Goal: Answer question/provide support: Share knowledge or assist other users

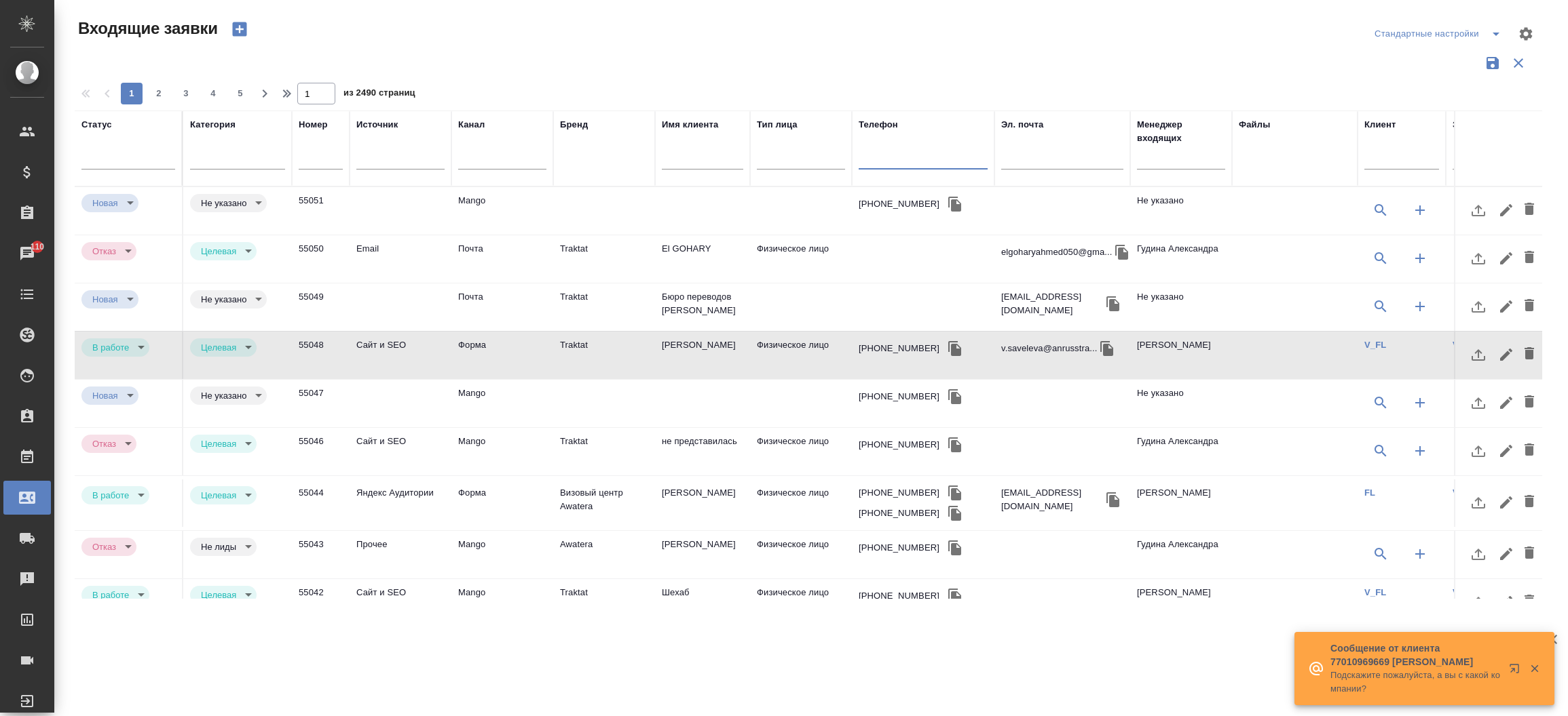
select select "RU"
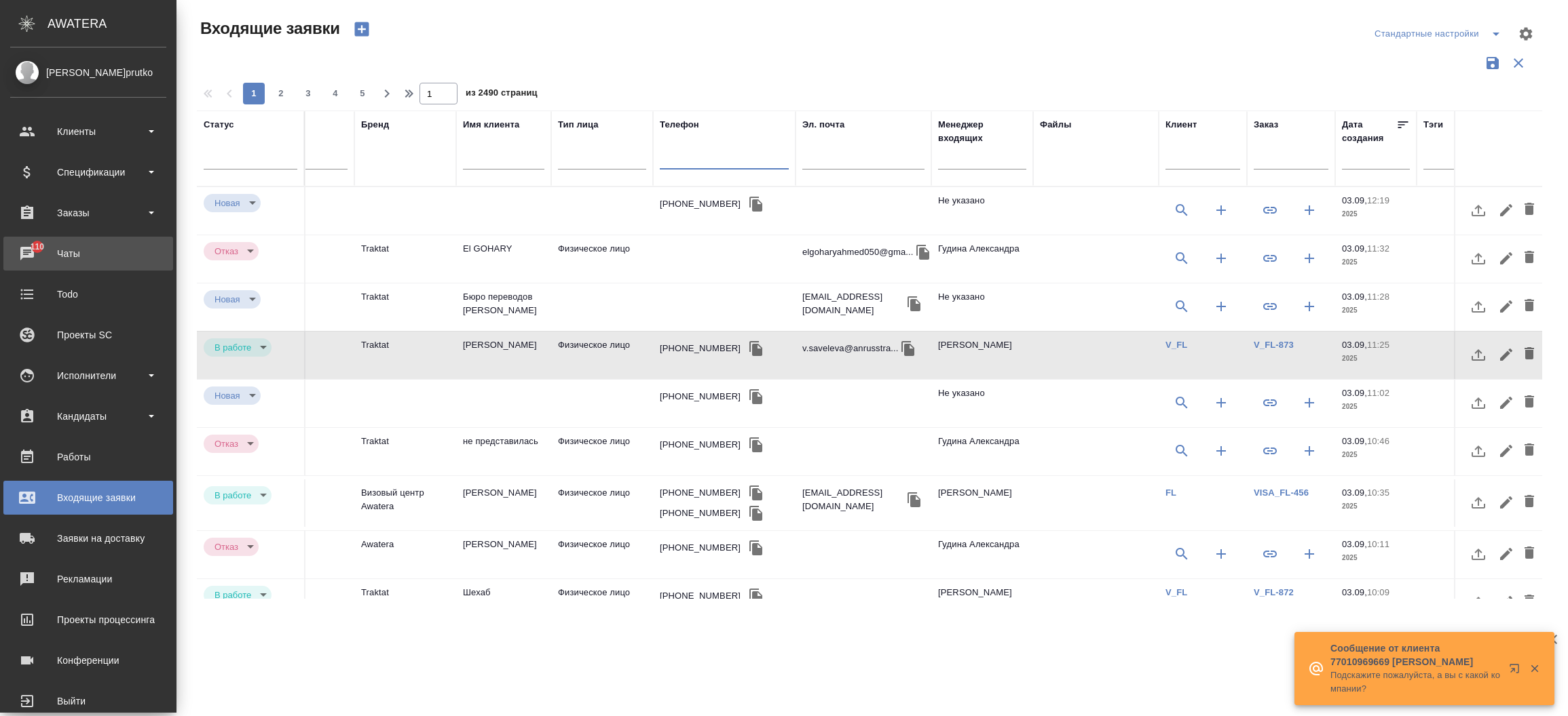
click at [31, 258] on div "Чаты" at bounding box center [88, 253] width 156 height 20
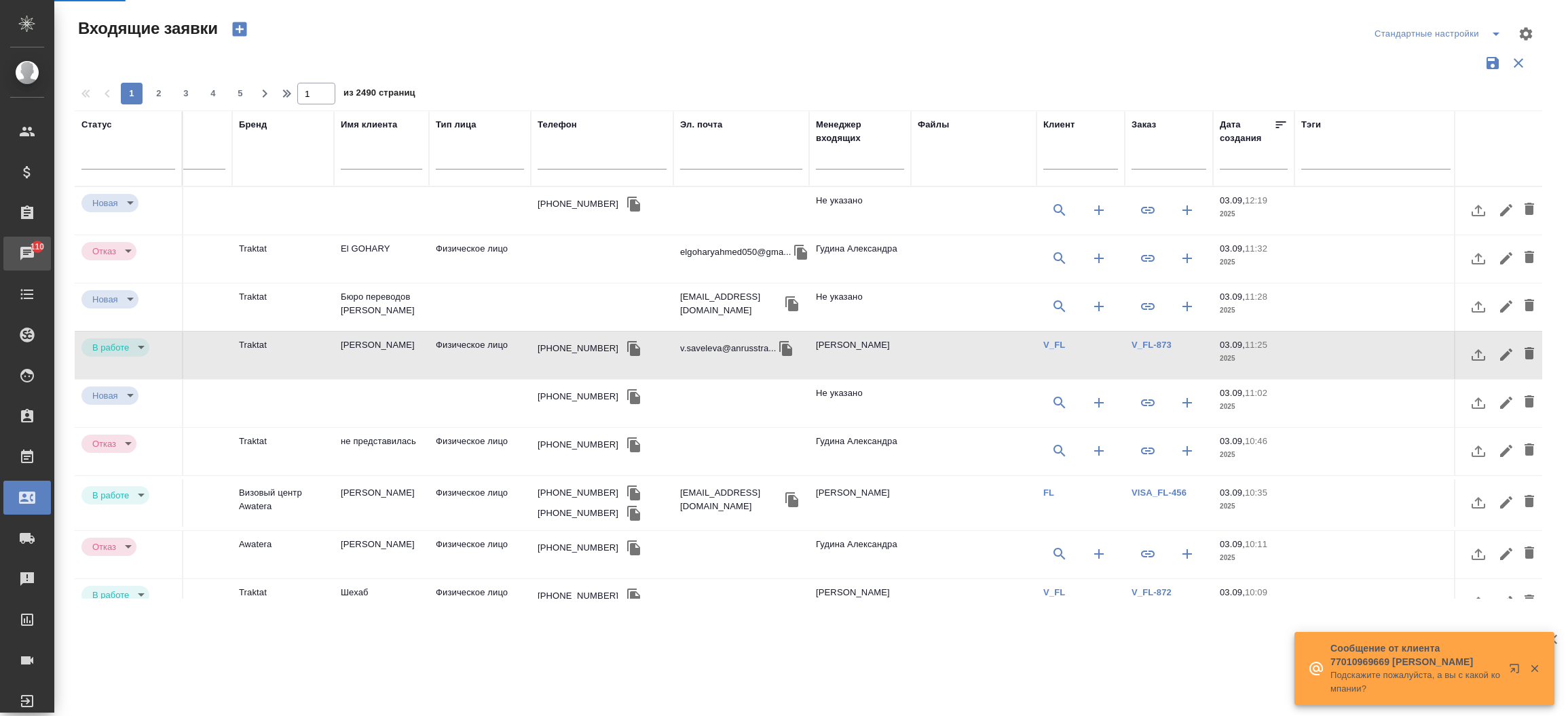
click at [27, 258] on div "Чаты" at bounding box center [10, 253] width 34 height 20
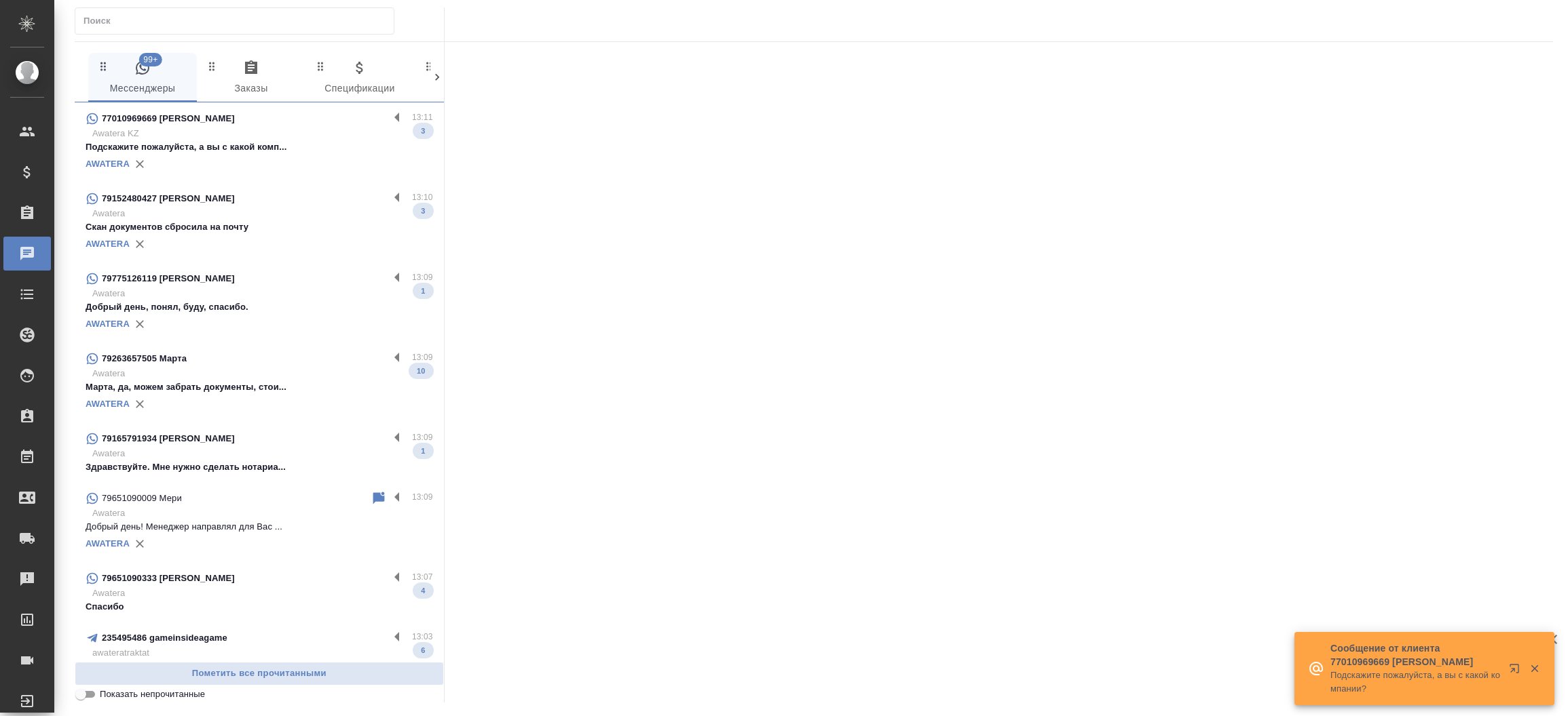
click at [123, 19] on input "text" at bounding box center [238, 21] width 310 height 19
paste input "[PERSON_NAME]"
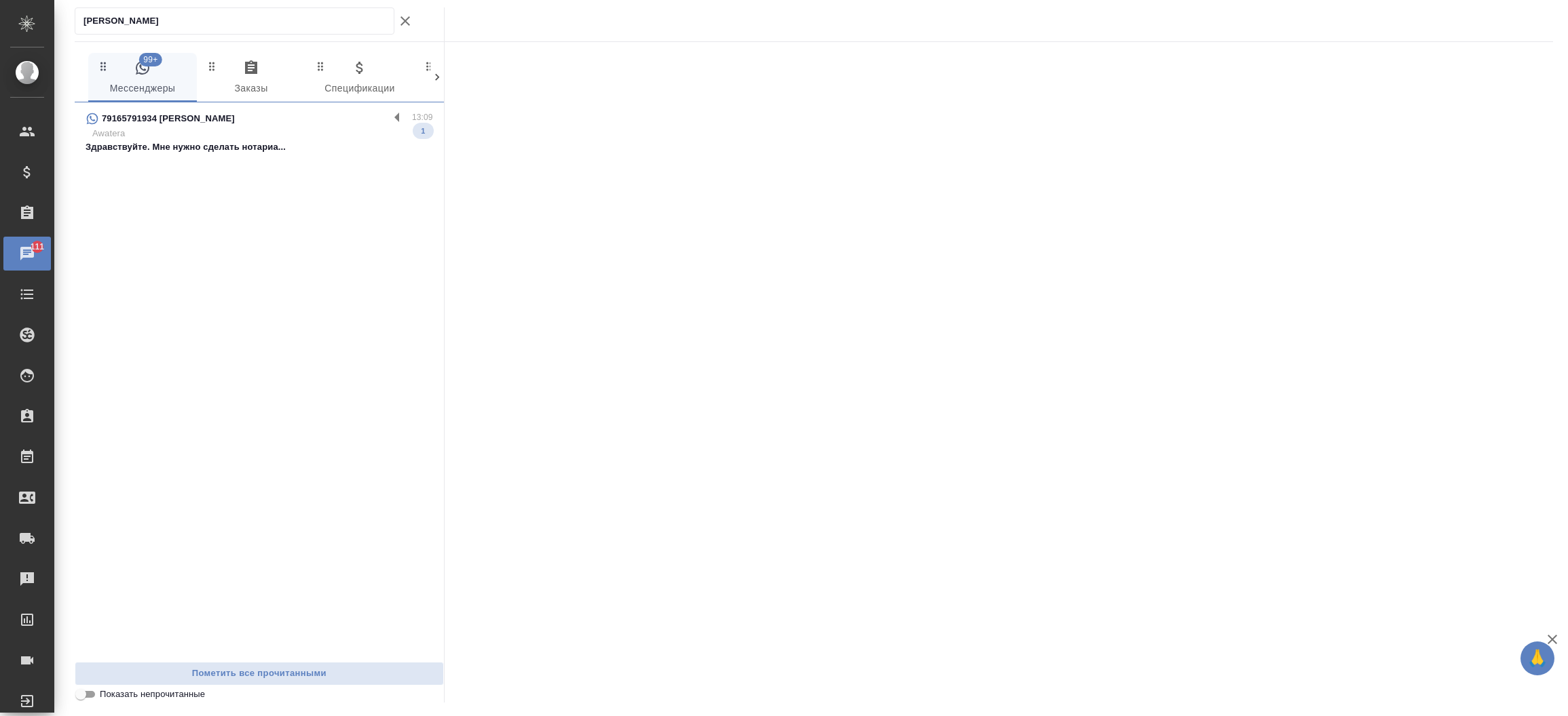
type input "[PERSON_NAME]"
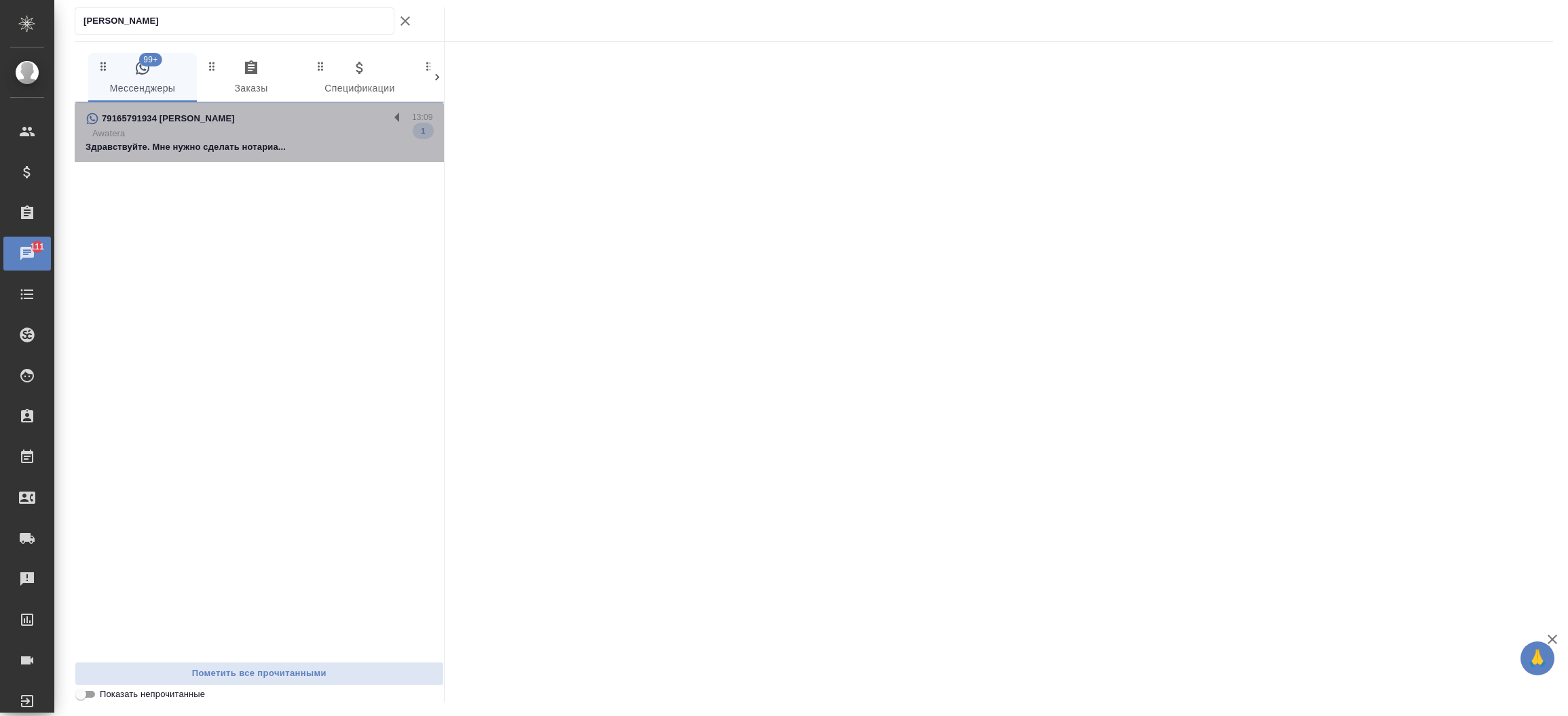
click at [197, 146] on p "Здравствуйте. Мне нужно сделать нотариа..." at bounding box center [259, 147] width 347 height 14
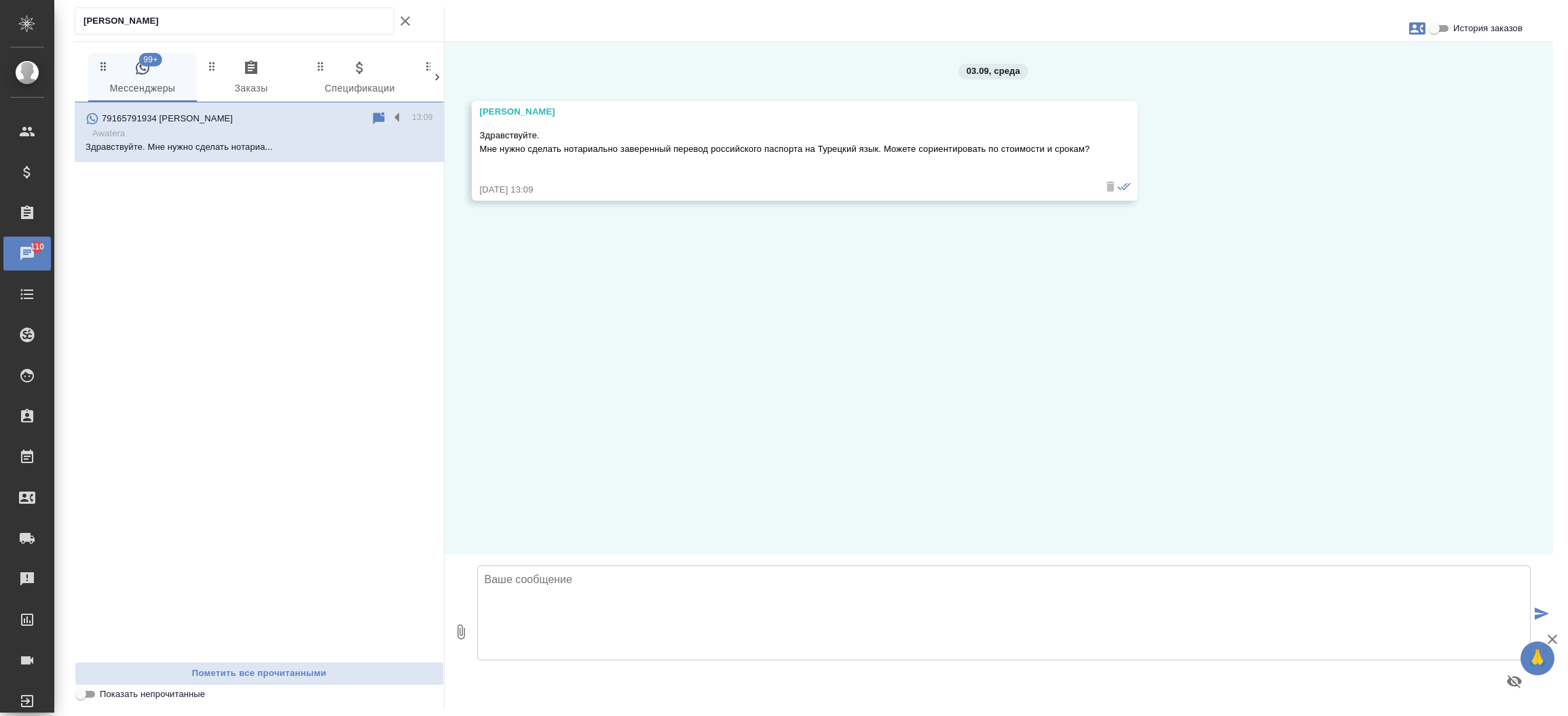
click at [589, 616] on textarea at bounding box center [1004, 613] width 1054 height 95
type textarea "Добрый день!"
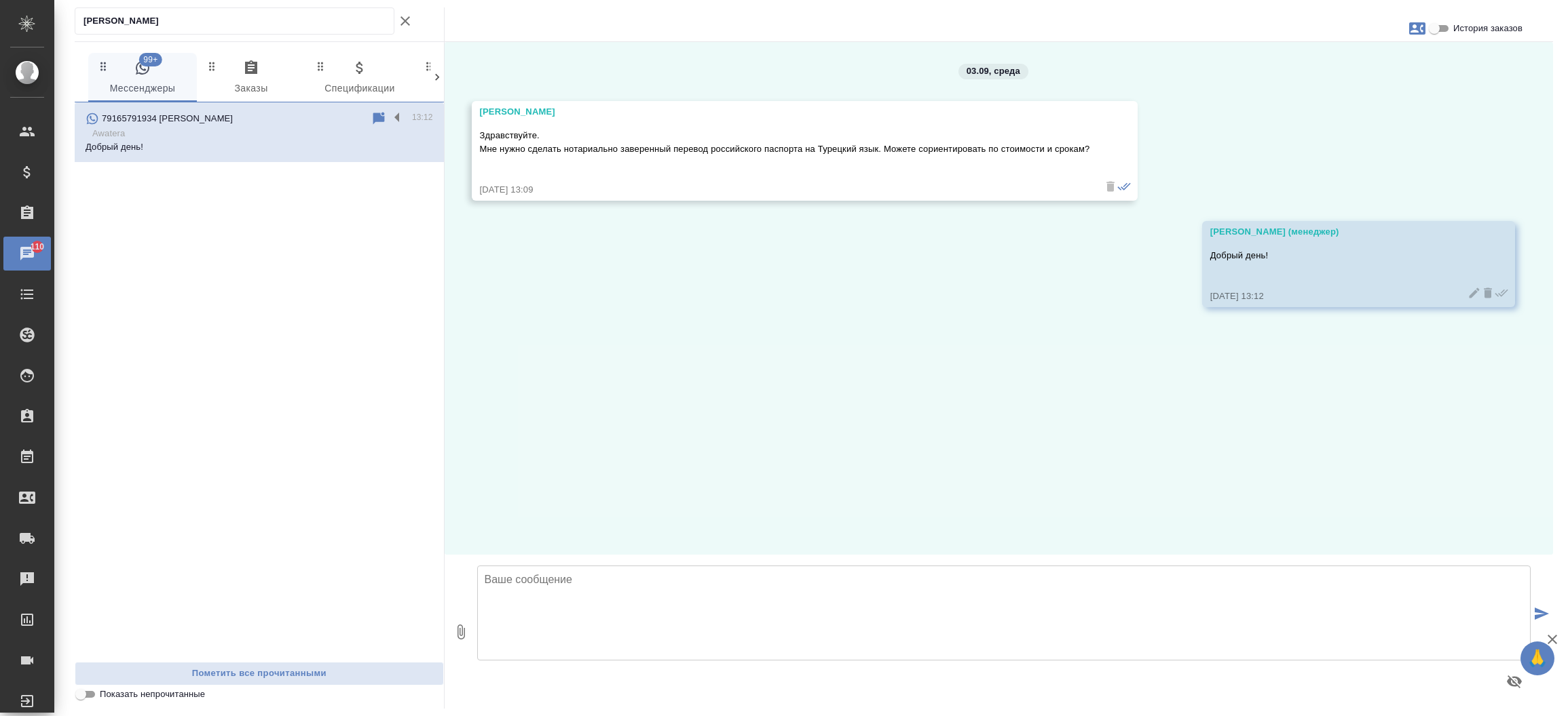
drag, startPoint x: 589, startPoint y: 616, endPoint x: 648, endPoint y: 440, distance: 185.6
click at [648, 440] on div "История заказов 03.09, среда Alexandre Borisov Здравствуйте. Мне нужно сделать …" at bounding box center [999, 376] width 1109 height 667
type textarea "Направьте пожалуйста скан паспорта для расчета стоимости и сроков."
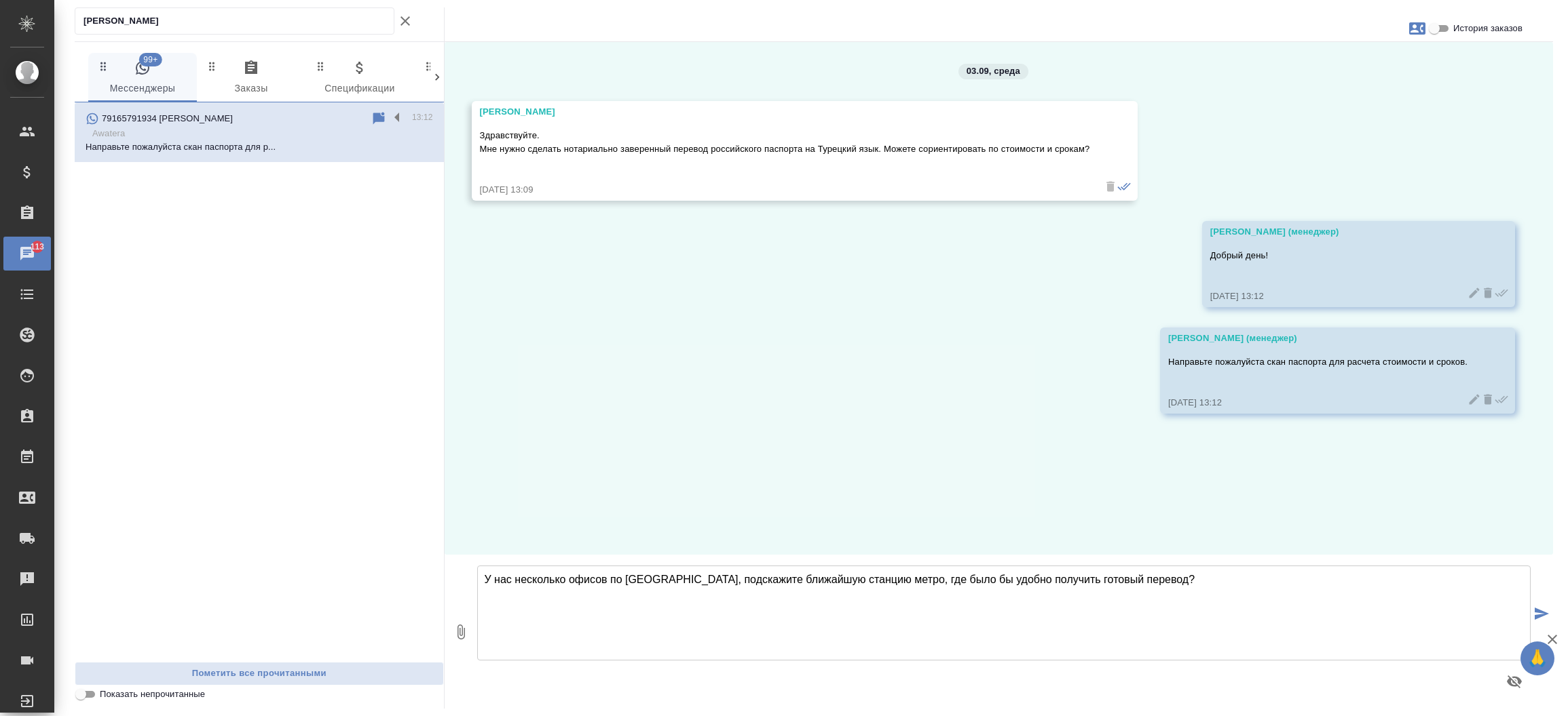
type textarea "У нас несколько офисов по Москве, подскажите ближайшую станцию метро, где было …"
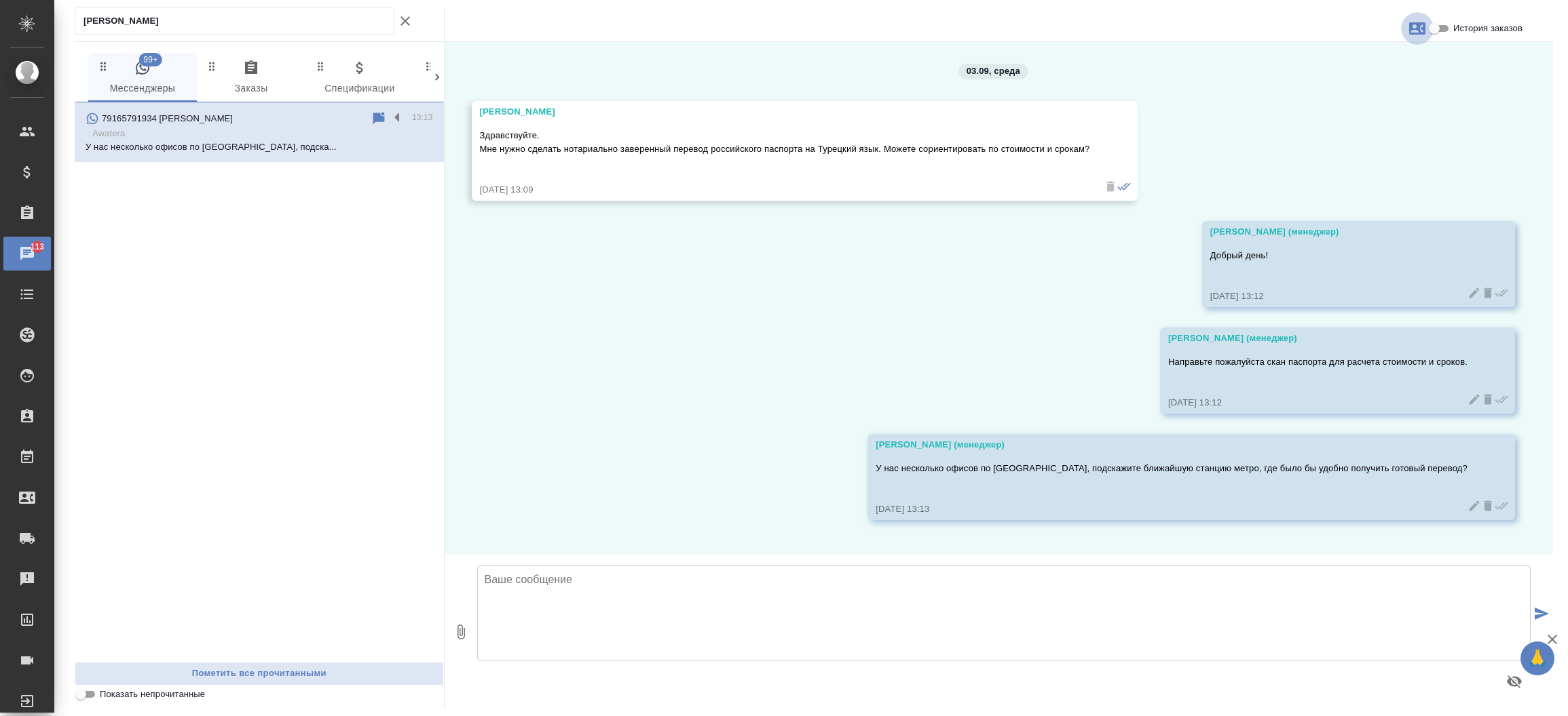
click at [1411, 30] on icon "button" at bounding box center [1417, 28] width 16 height 16
click at [1368, 68] on span "Создать заявку" at bounding box center [1358, 65] width 64 height 14
select select "RU"
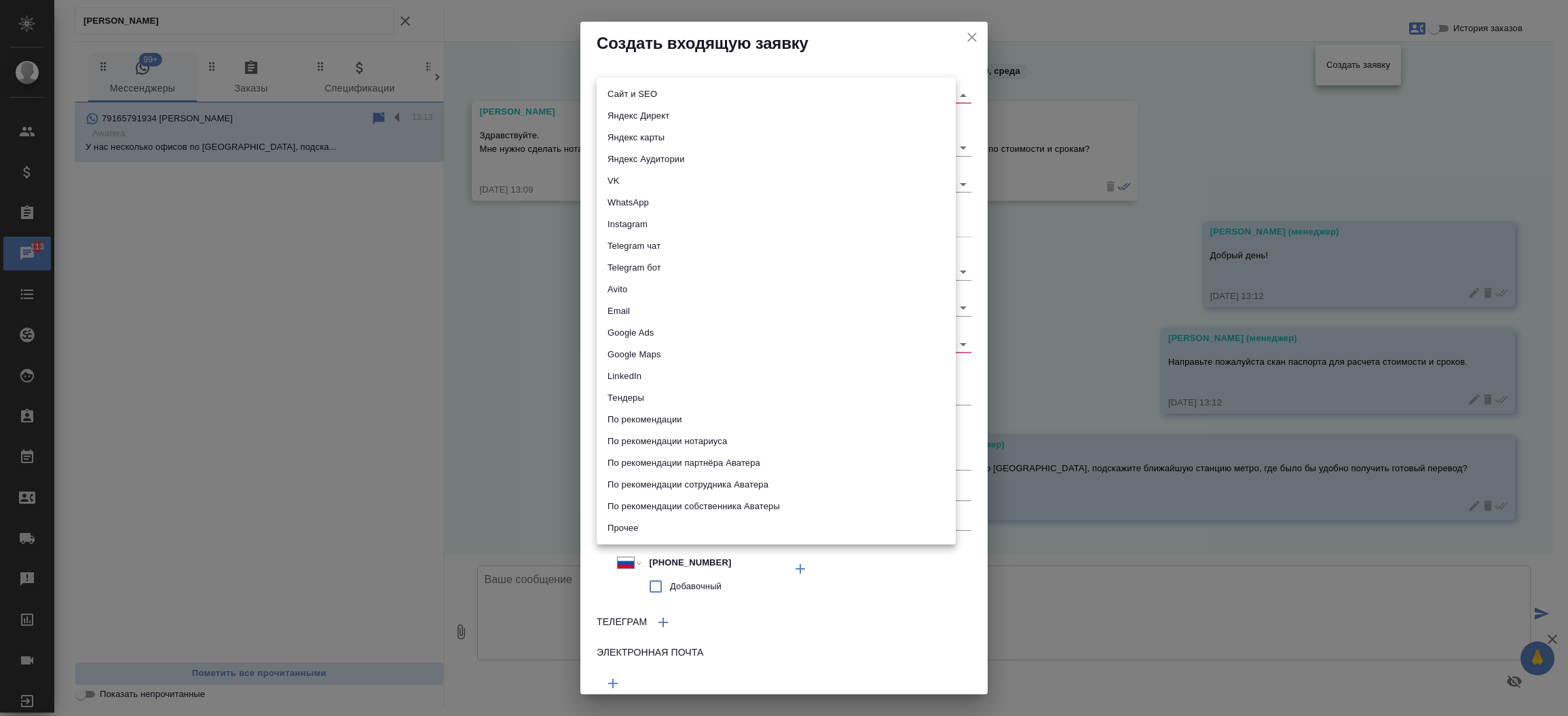
click at [858, 91] on body "🙏 .cls-1 fill:#fff; AWATERA Прутько Ирина i.prutko Клиенты Спецификации Заказы …" at bounding box center [784, 358] width 1568 height 716
click at [858, 91] on li "Сайт и SEO" at bounding box center [776, 95] width 359 height 22
type input "seo"
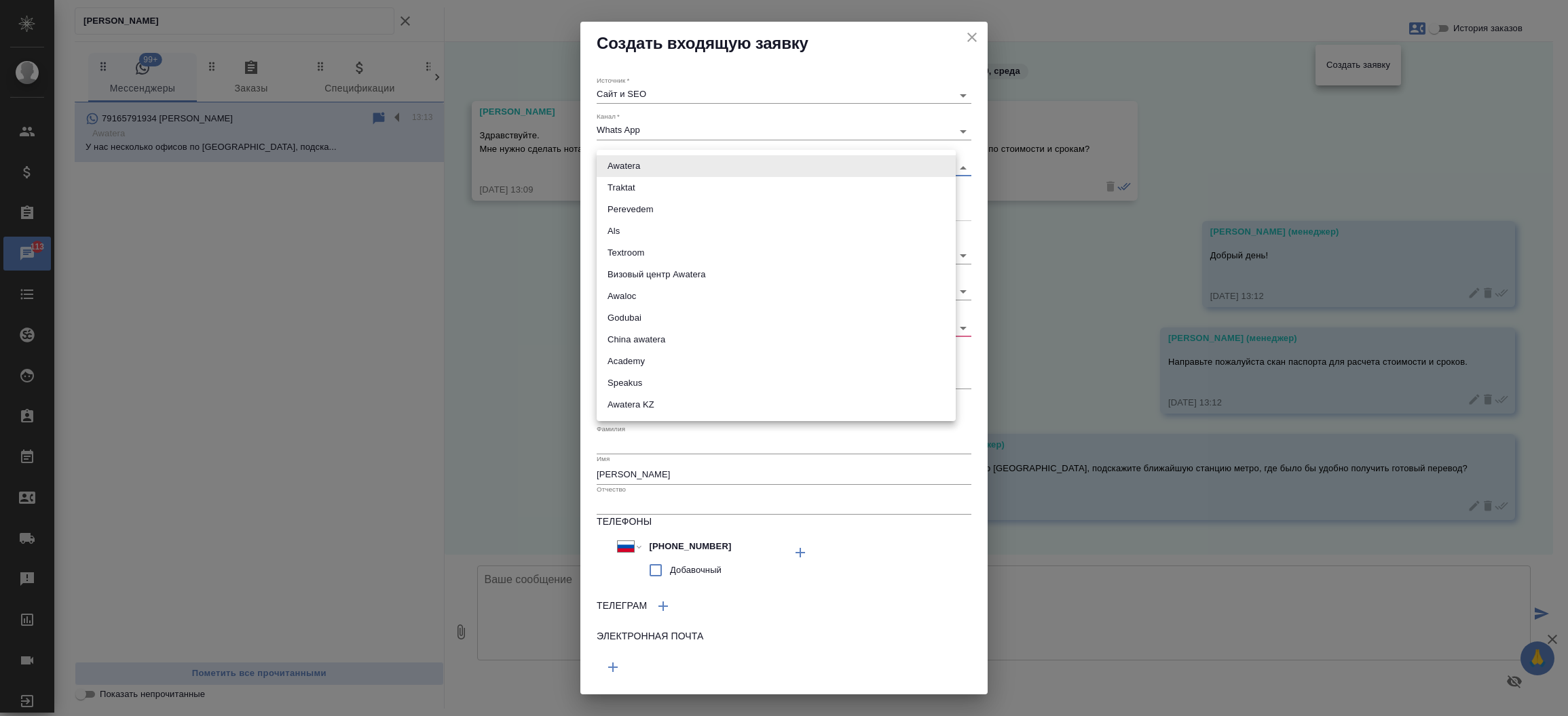
click at [748, 168] on body "🙏 .cls-1 fill:#fff; AWATERA Прутько Ирина i.prutko Клиенты Спецификации Заказы …" at bounding box center [784, 358] width 1568 height 716
click at [735, 187] on li "Traktat" at bounding box center [776, 188] width 359 height 22
type input "traktat"
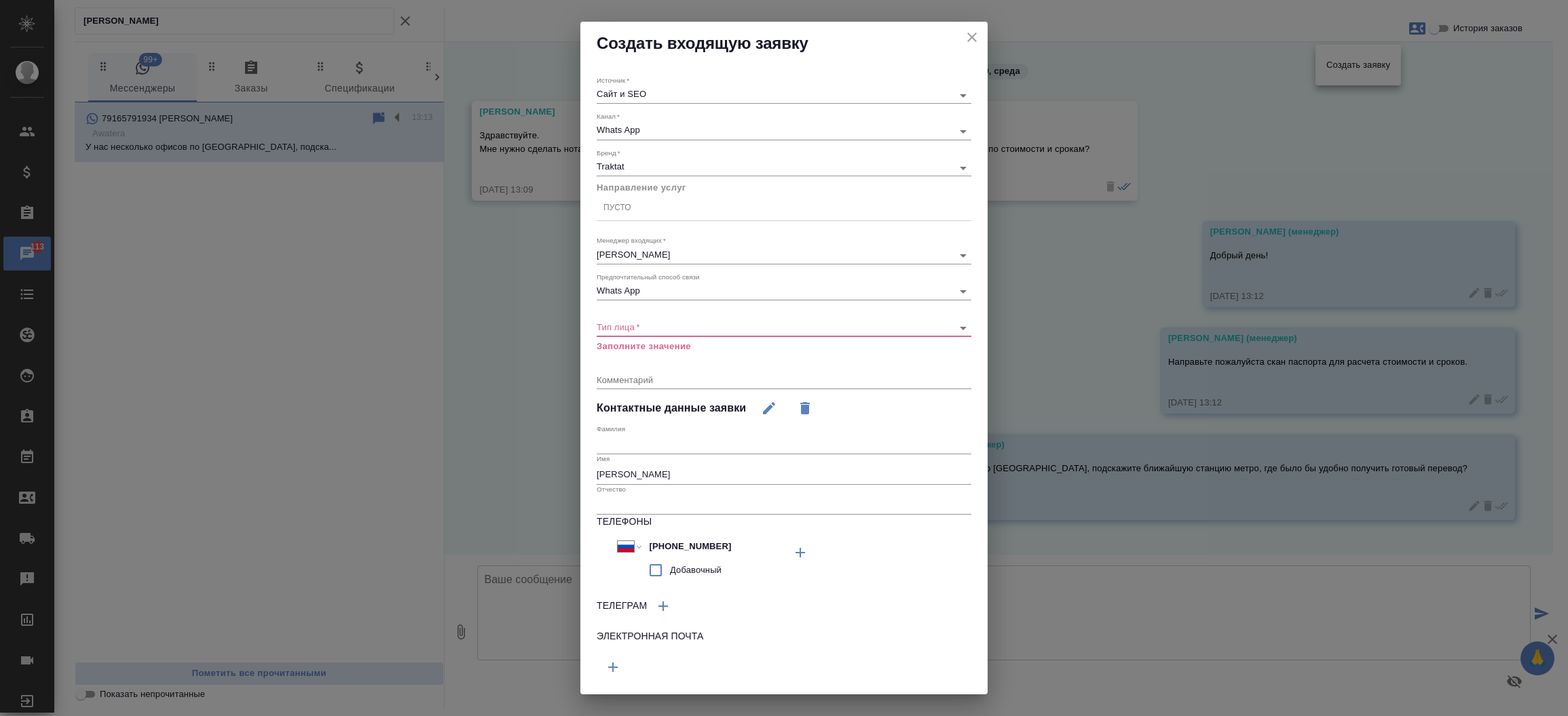
click at [646, 333] on div "​" at bounding box center [783, 328] width 374 height 17
click at [634, 322] on body "🙏 .cls-1 fill:#fff; AWATERA Прутько Ирина i.prutko Клиенты Спецификации Заказы …" at bounding box center [784, 358] width 1568 height 716
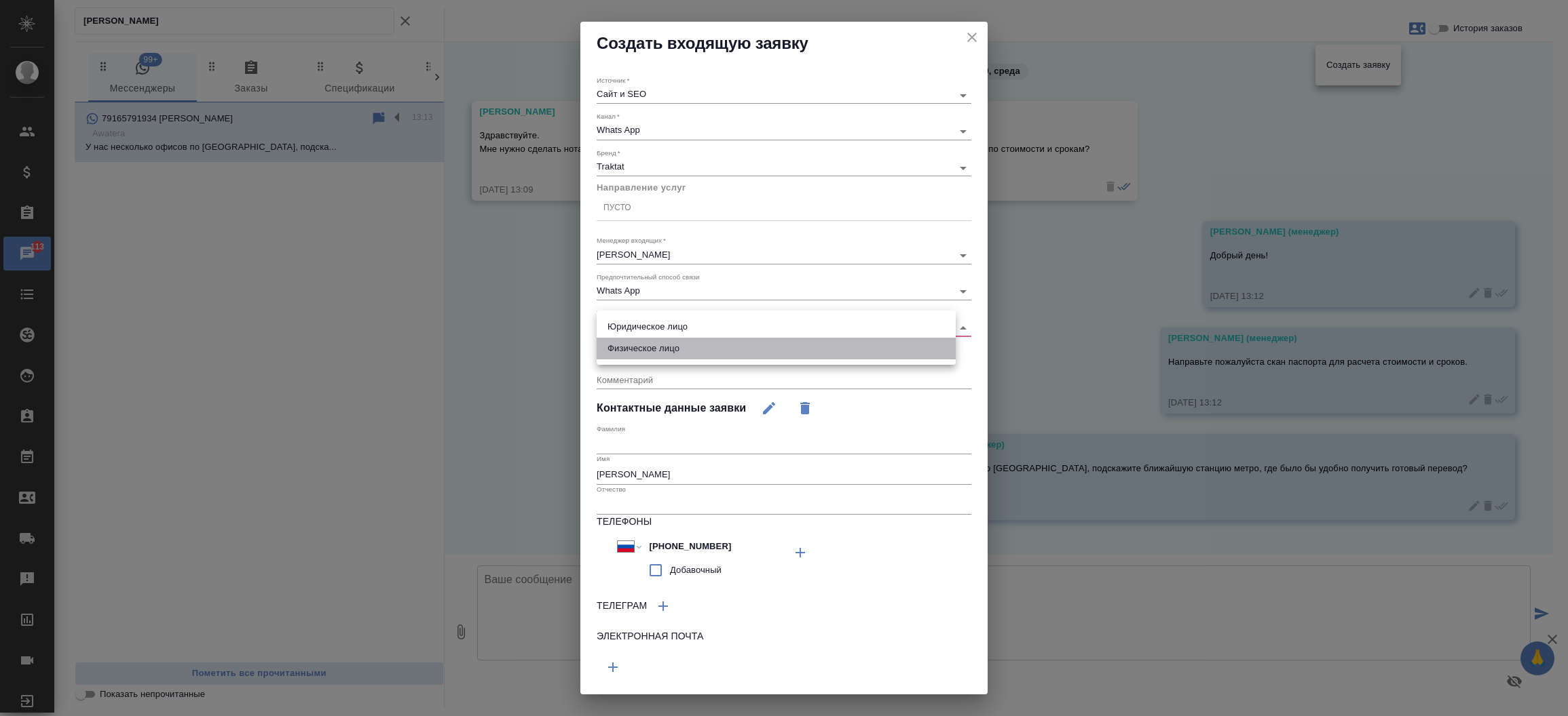
click at [629, 348] on li "Физическое лицо" at bounding box center [776, 349] width 359 height 22
type input "private"
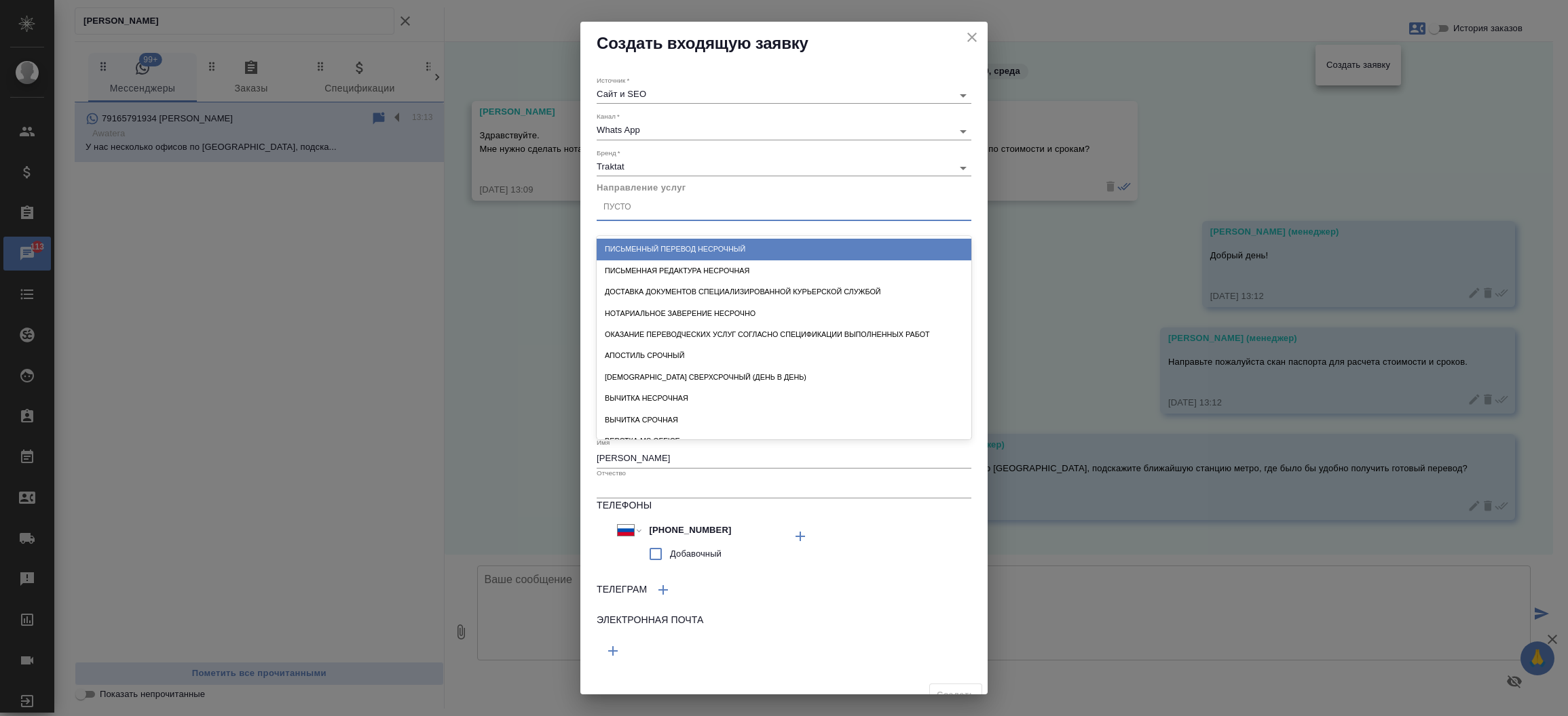
click at [612, 213] on div "Пусто" at bounding box center [617, 208] width 28 height 12
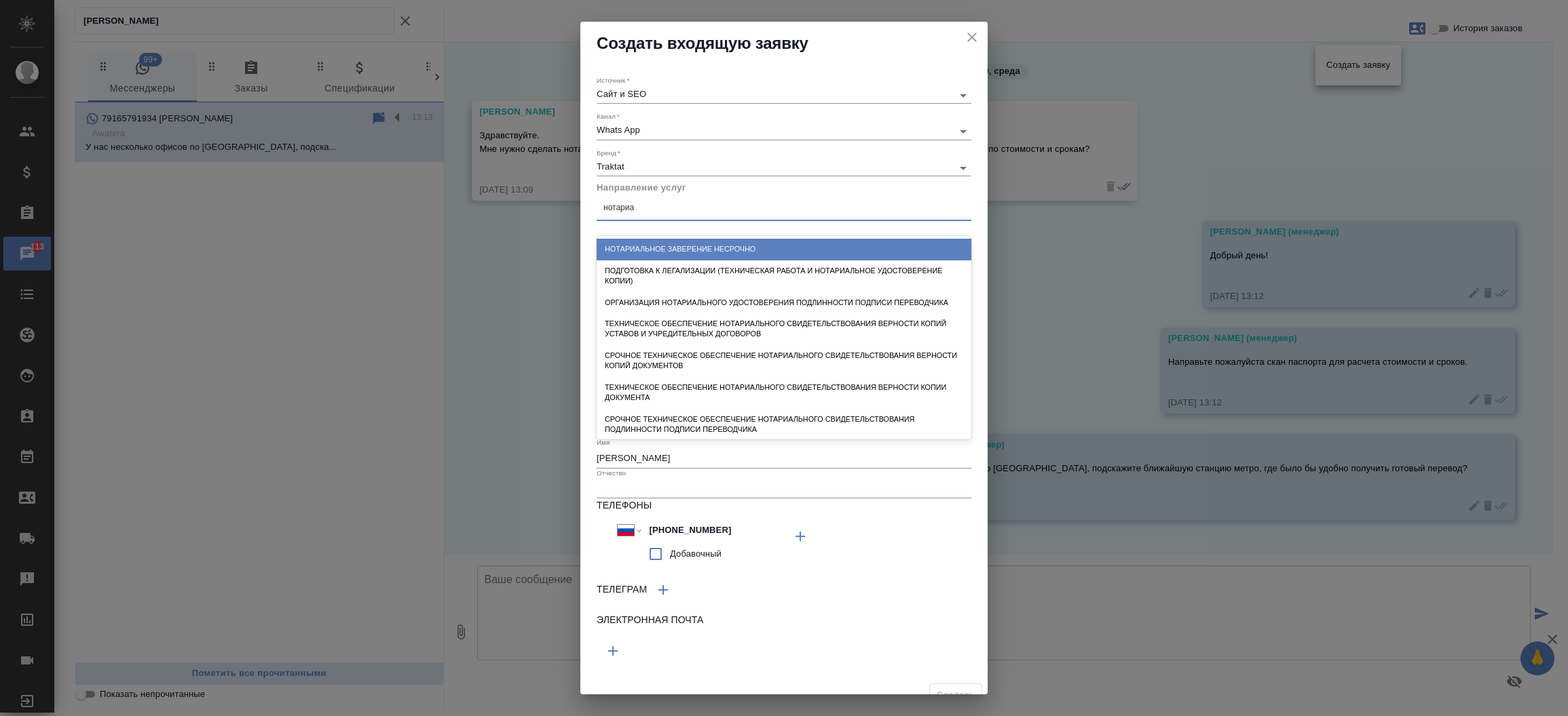
type input "нотариал"
click at [642, 247] on div "Нотариальное заверение несрочно" at bounding box center [783, 249] width 374 height 21
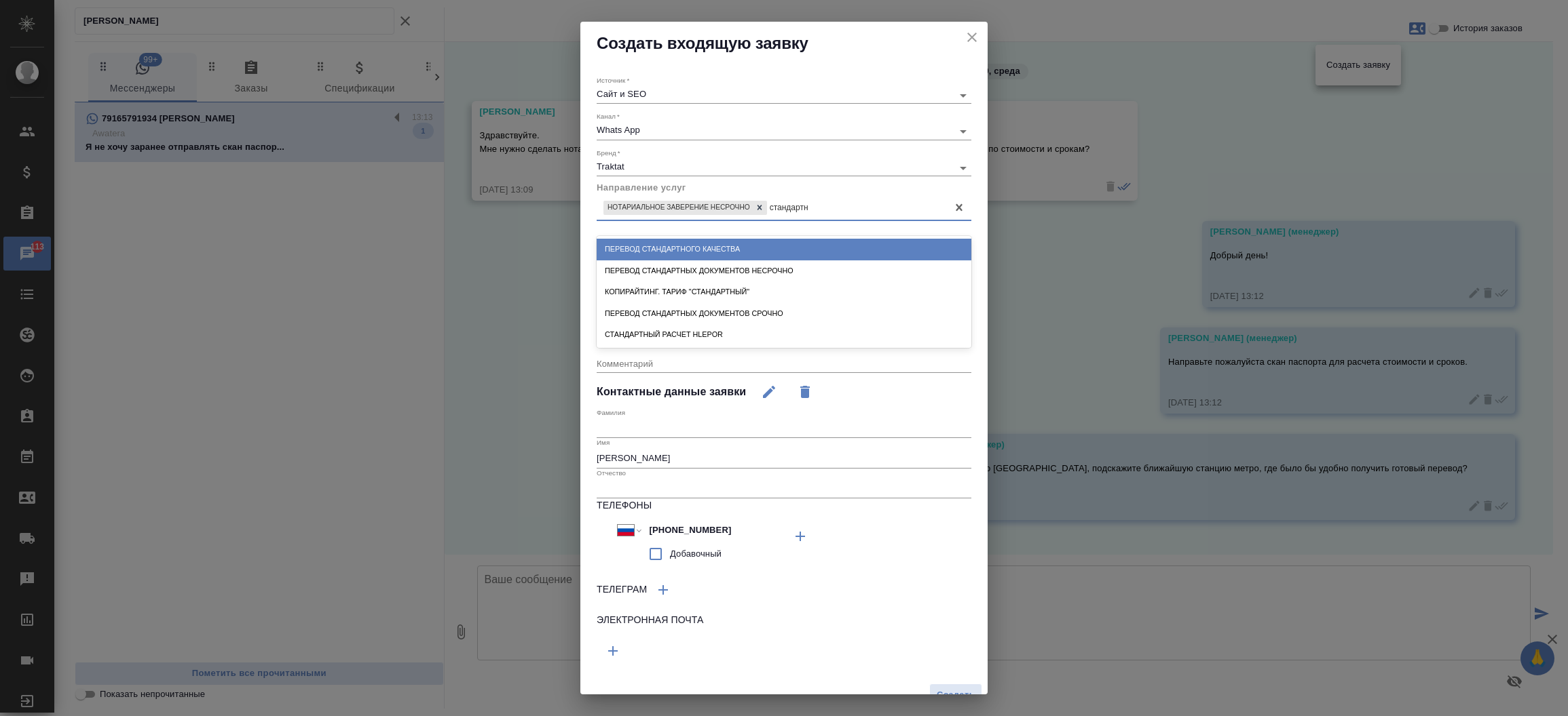
type input "стандартны"
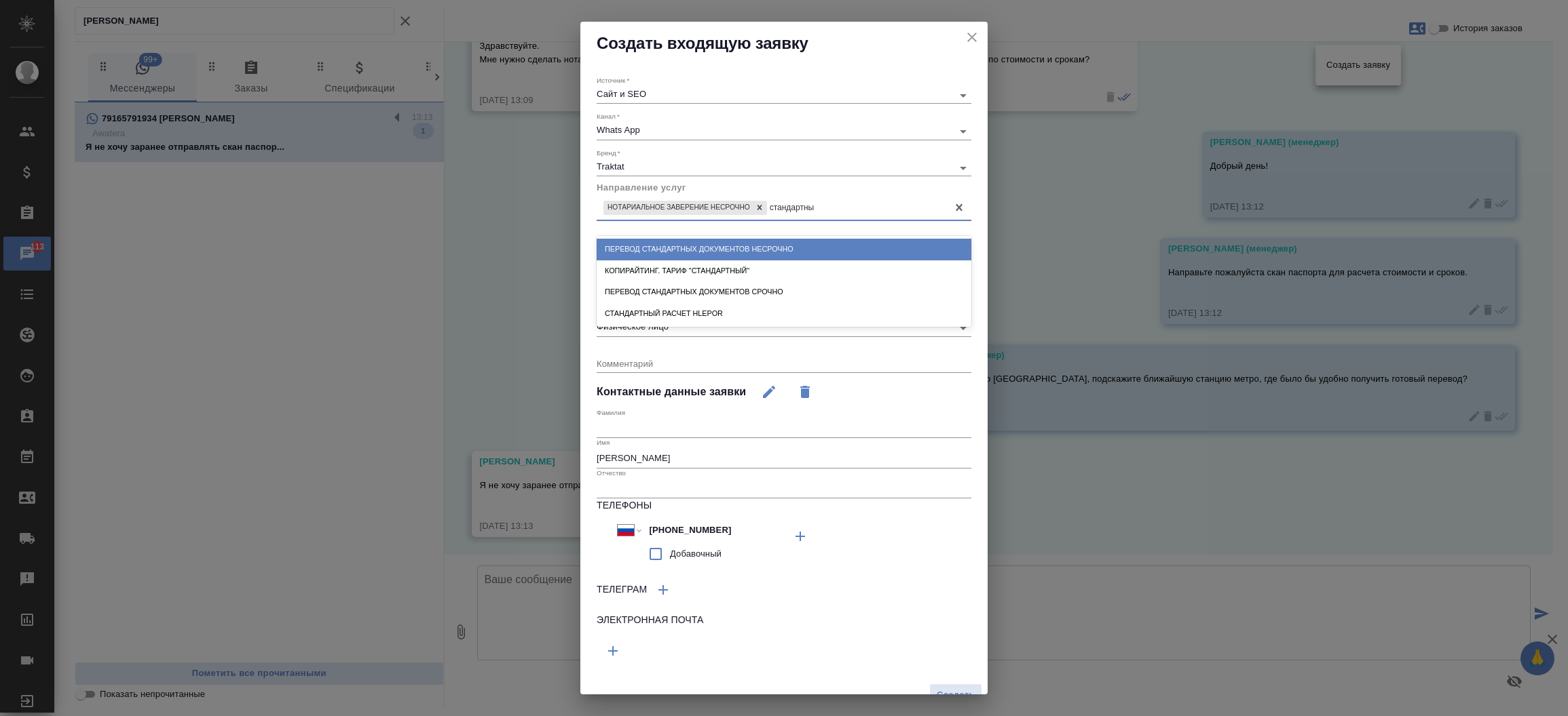
scroll to position [91, 0]
click at [664, 252] on div "Перевод стандартных документов несрочно" at bounding box center [783, 249] width 374 height 21
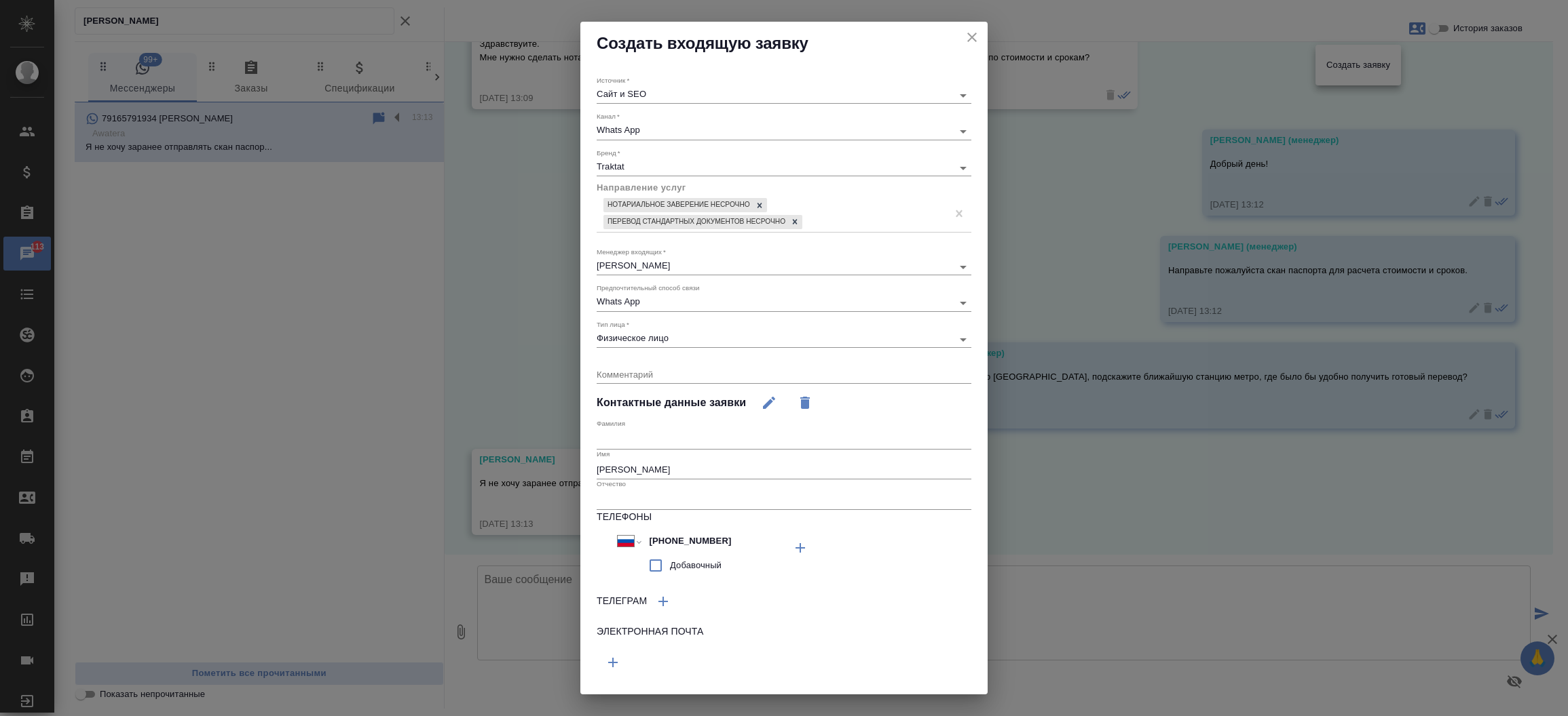
scroll to position [30, 0]
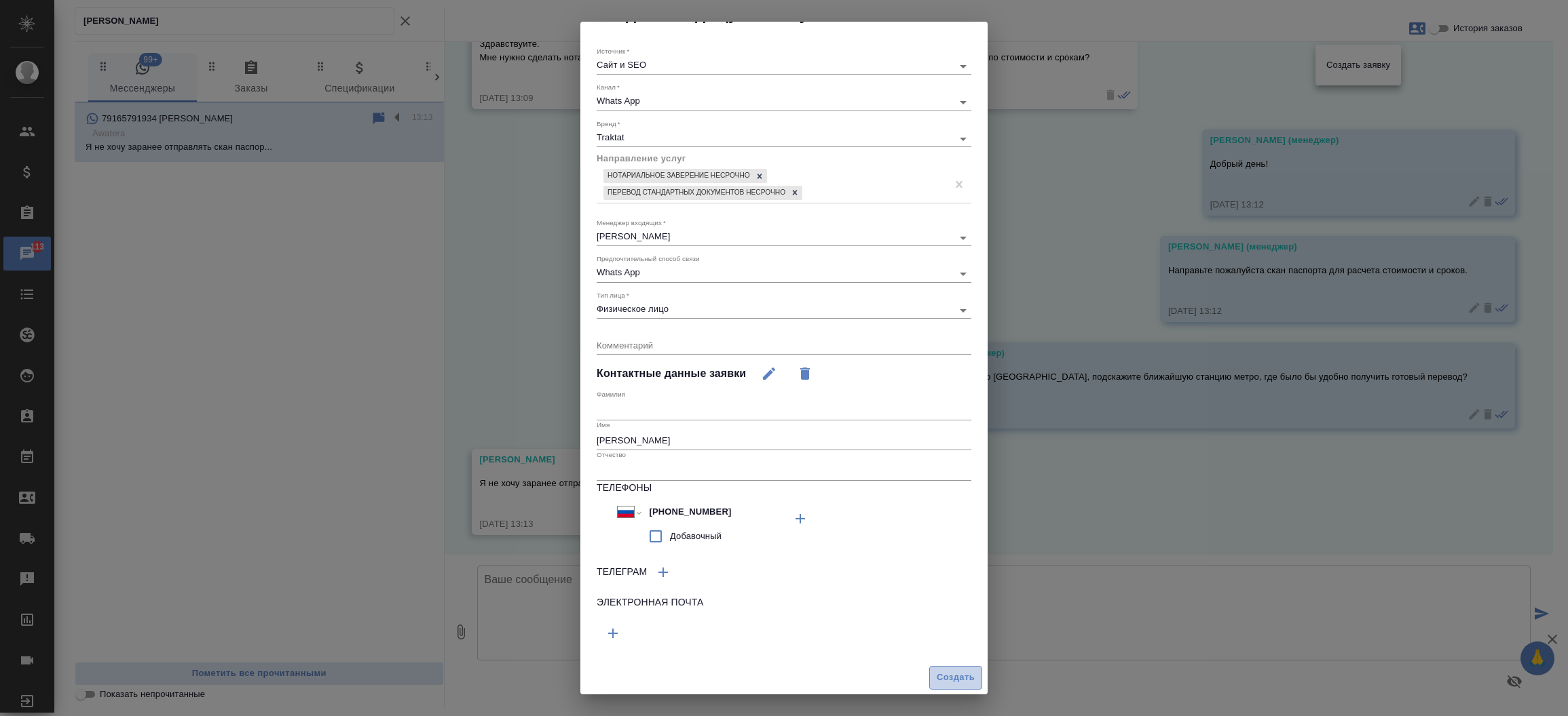
click at [940, 675] on span "Создать" at bounding box center [956, 678] width 38 height 15
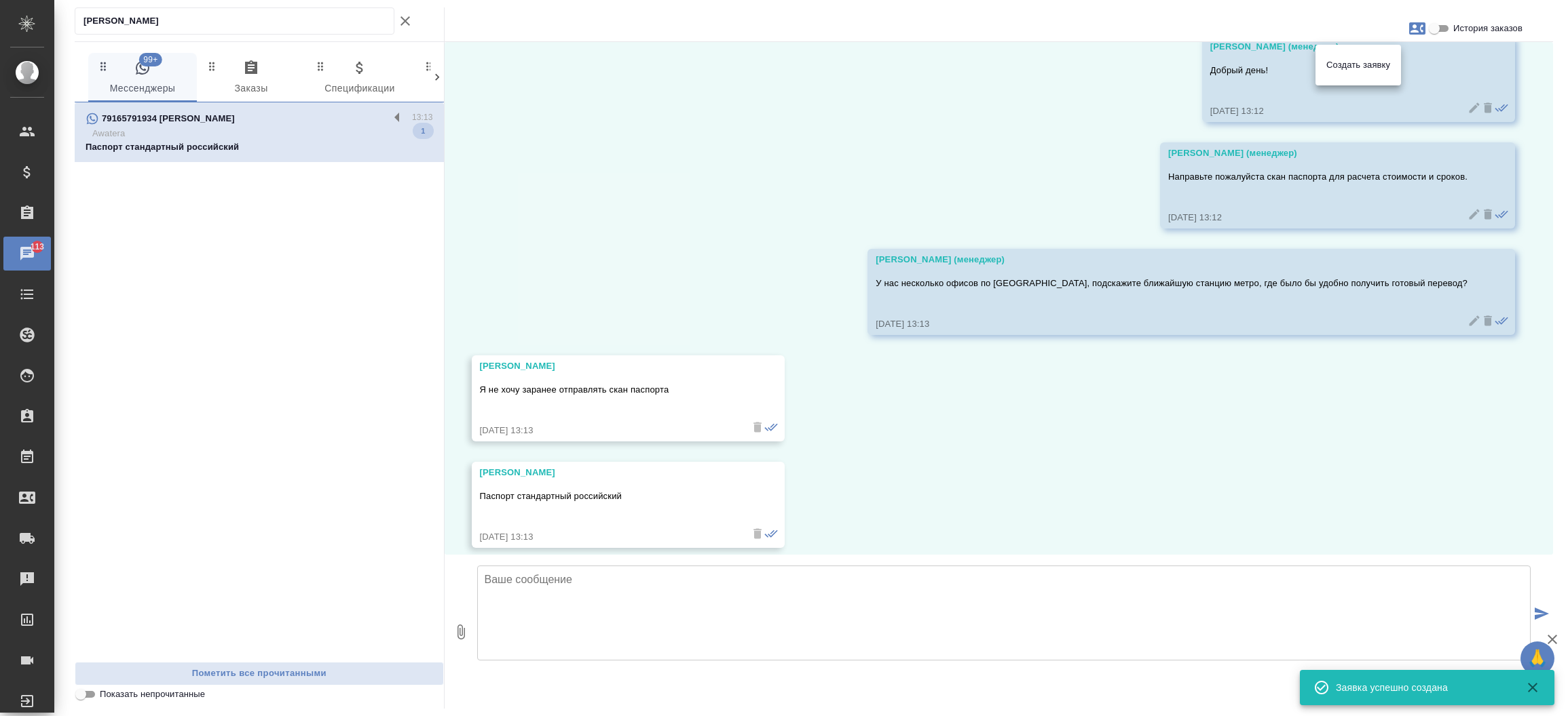
scroll to position [198, 0]
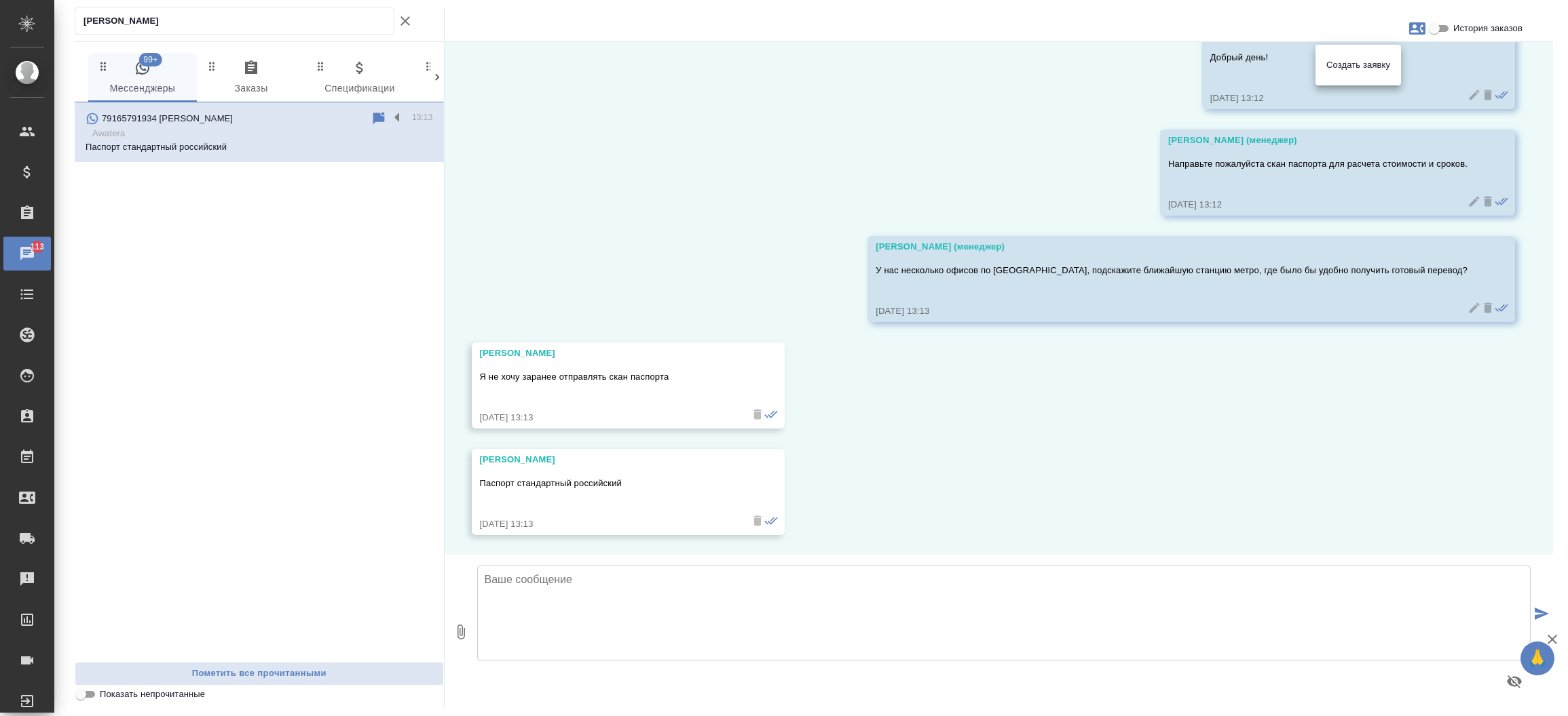
drag, startPoint x: 1541, startPoint y: 339, endPoint x: 1538, endPoint y: 215, distance: 124.0
click at [1538, 215] on div at bounding box center [784, 358] width 1568 height 716
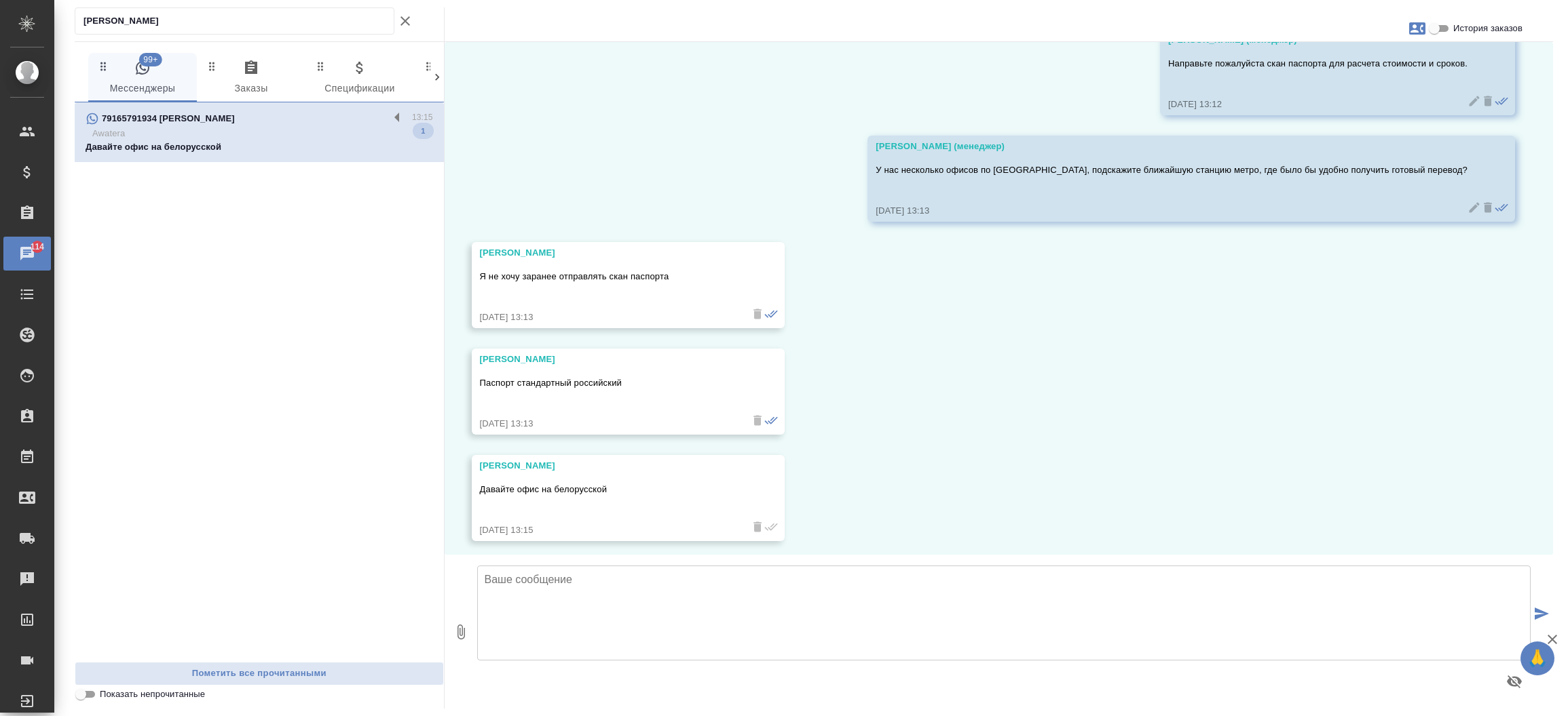
scroll to position [305, 0]
click at [543, 599] on textarea at bounding box center [1004, 613] width 1054 height 95
click at [545, 572] on textarea "Примерная соимость главного разворота паспорта по несрочному тарифу" at bounding box center [1004, 613] width 1054 height 95
click at [897, 589] on textarea "Примерная стоимость главного разворота паспорта по несрочному тарифу" at bounding box center [1004, 613] width 1054 height 95
type textarea "Примерная стоимость главного разворота паспорта по несрочному тарифу 2736 р"
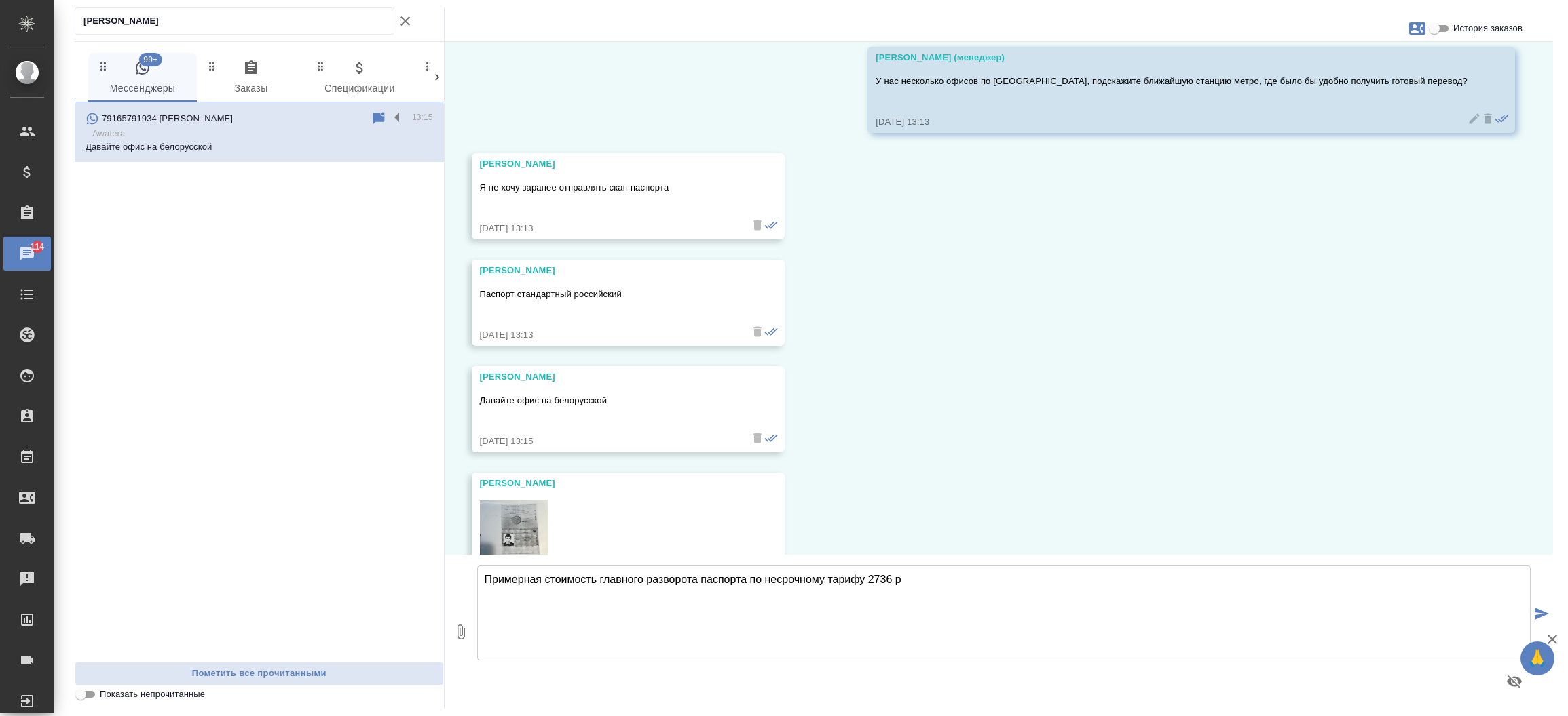
scroll to position [392, 0]
drag, startPoint x: 954, startPoint y: 585, endPoint x: 443, endPoint y: 580, distance: 511.0
click at [443, 580] on div "99+ Мессенджеры 0 Заказы 0 Спецификации 0 Клиенты 0 Входящие 0 Тендеры 0 Исполн…" at bounding box center [814, 375] width 1478 height 667
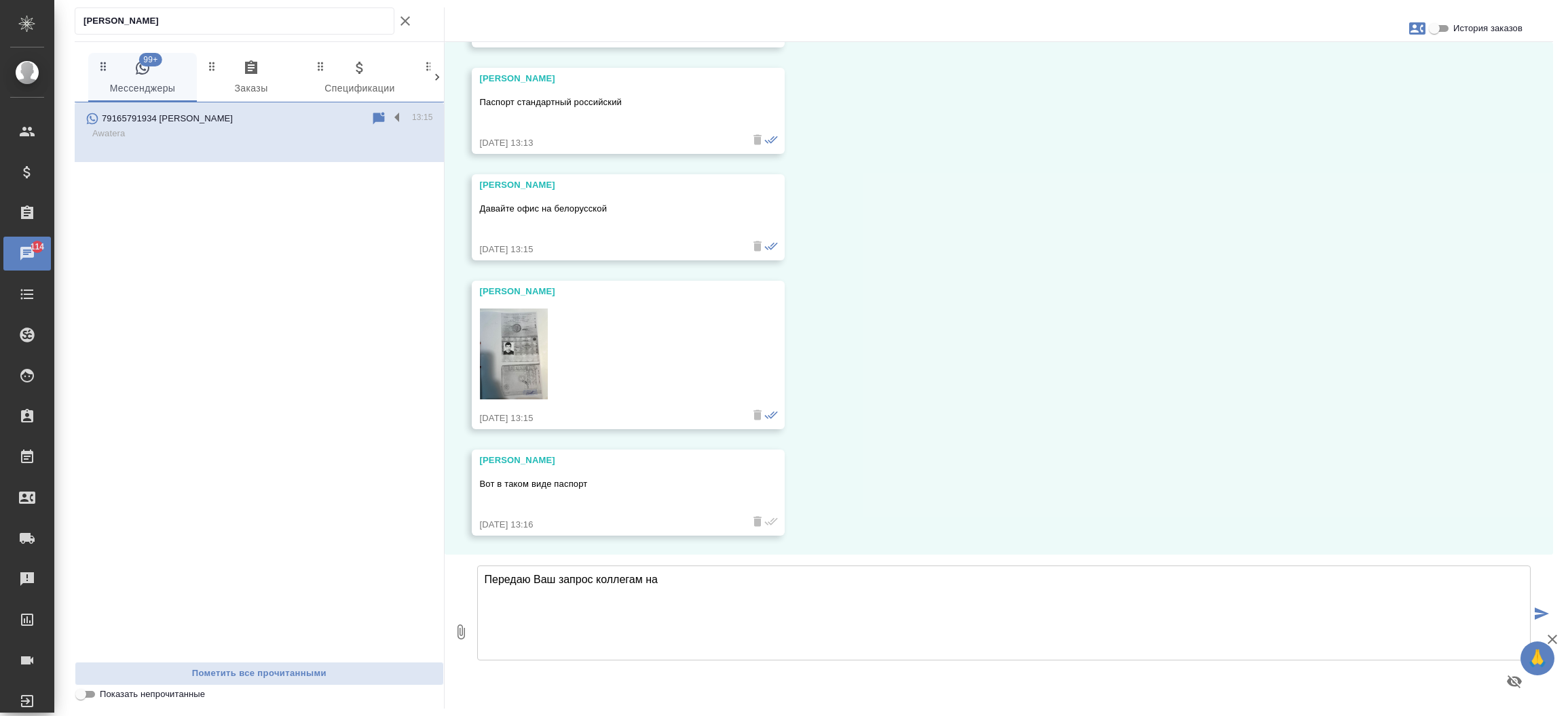
scroll to position [580, 0]
type textarea "Передаю Ваш запрос коллегам на расчет стоимости и сроков"
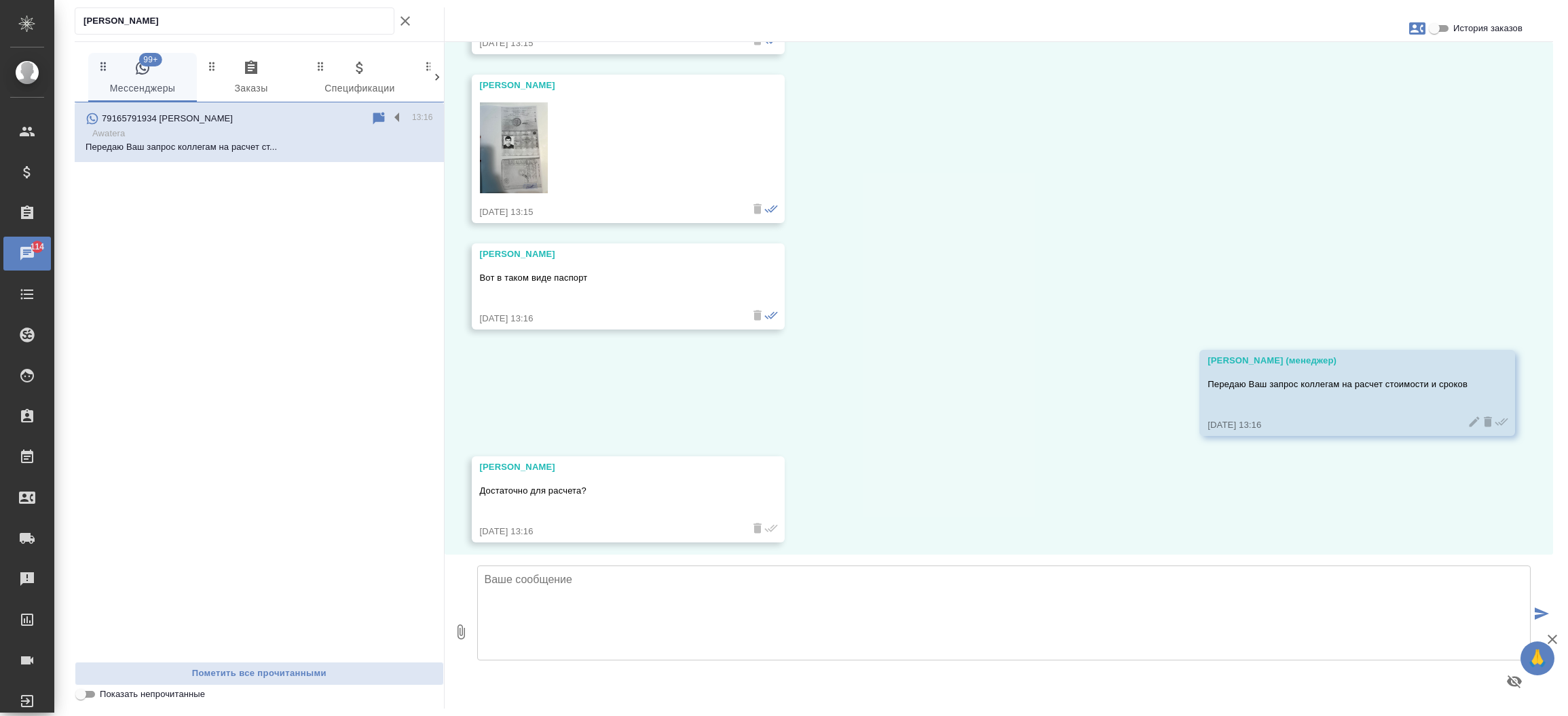
scroll to position [792, 0]
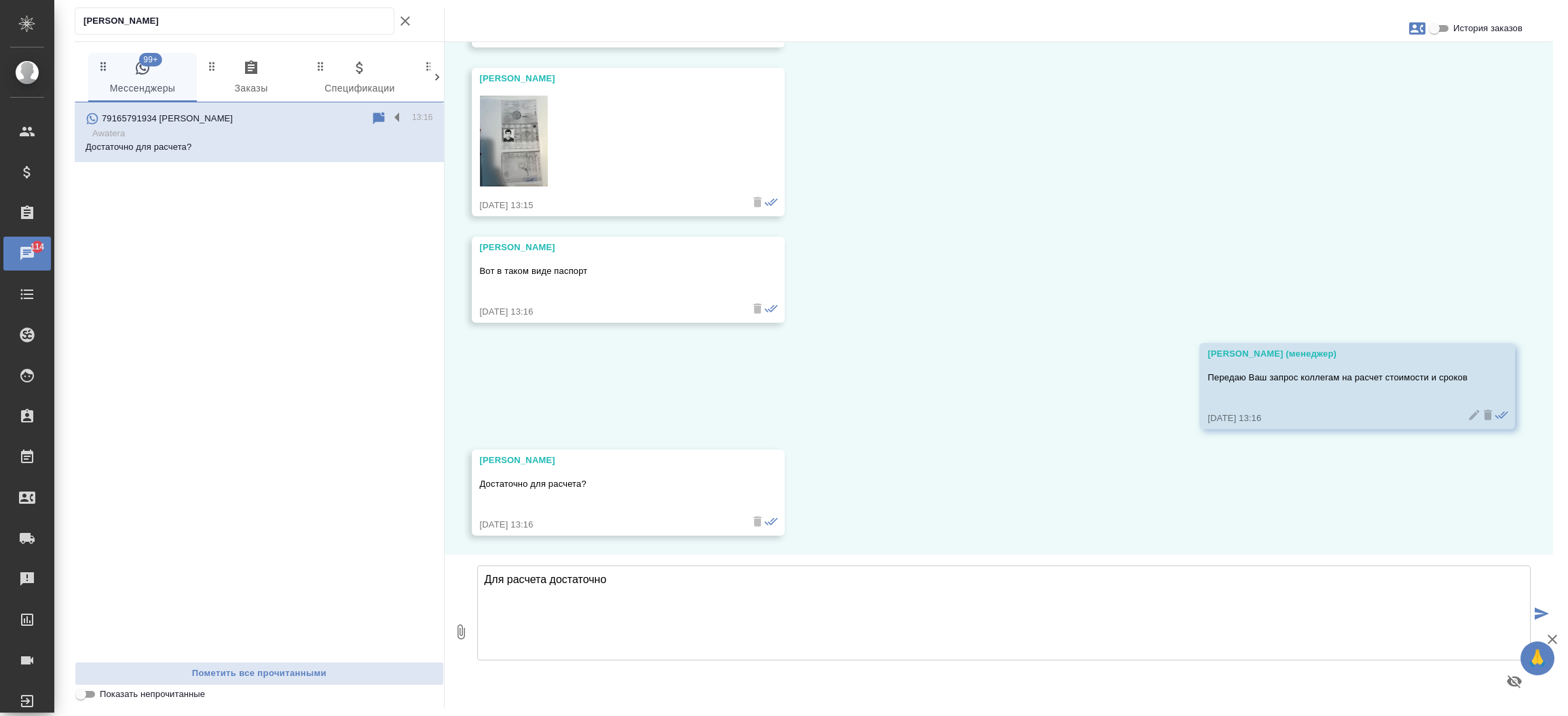
type textarea "Для расчета достаточно"
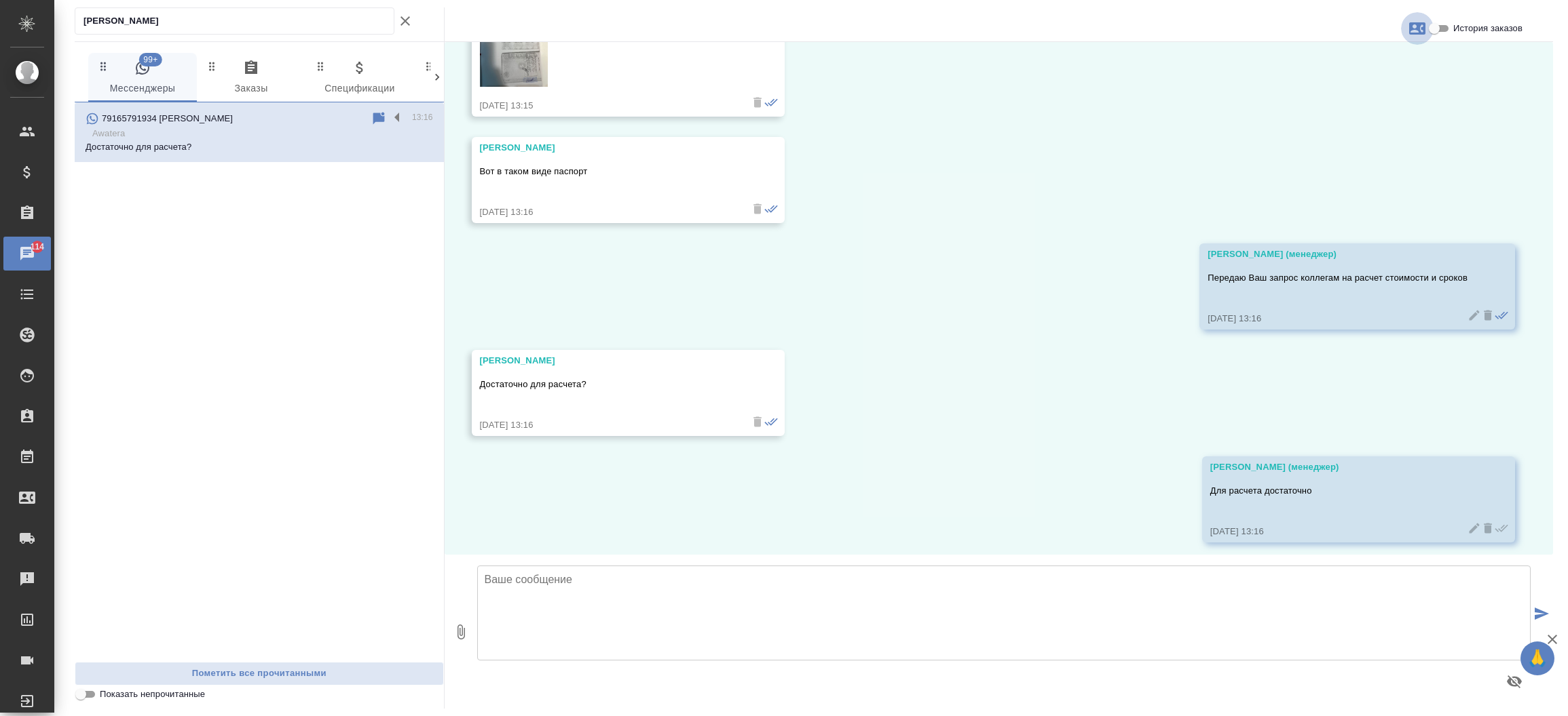
scroll to position [898, 0]
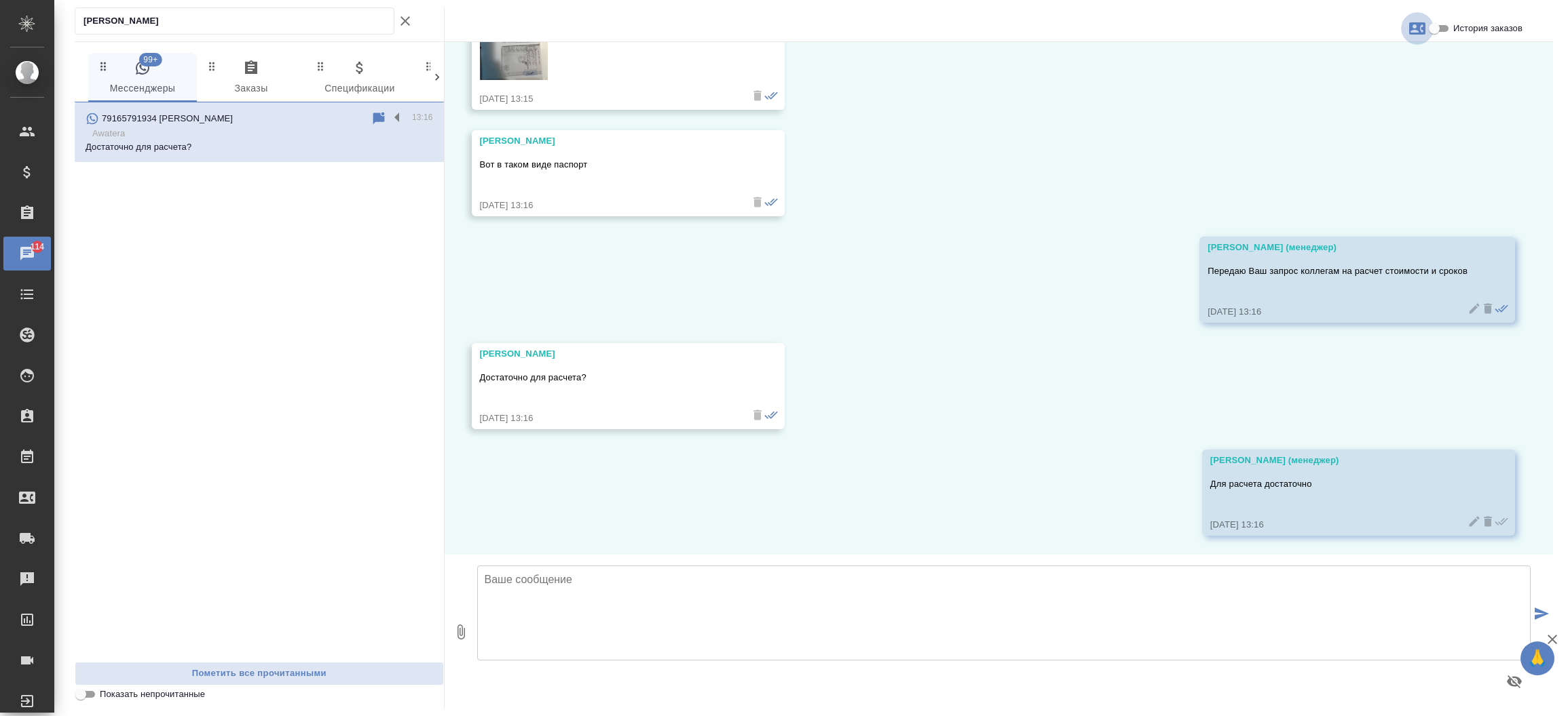
click at [1411, 26] on icon "button" at bounding box center [1417, 29] width 16 height 12
click at [1348, 97] on span "Заявка №55059" at bounding box center [1357, 95] width 67 height 14
click at [509, 64] on div at bounding box center [784, 358] width 1568 height 716
click at [509, 64] on img at bounding box center [514, 35] width 68 height 91
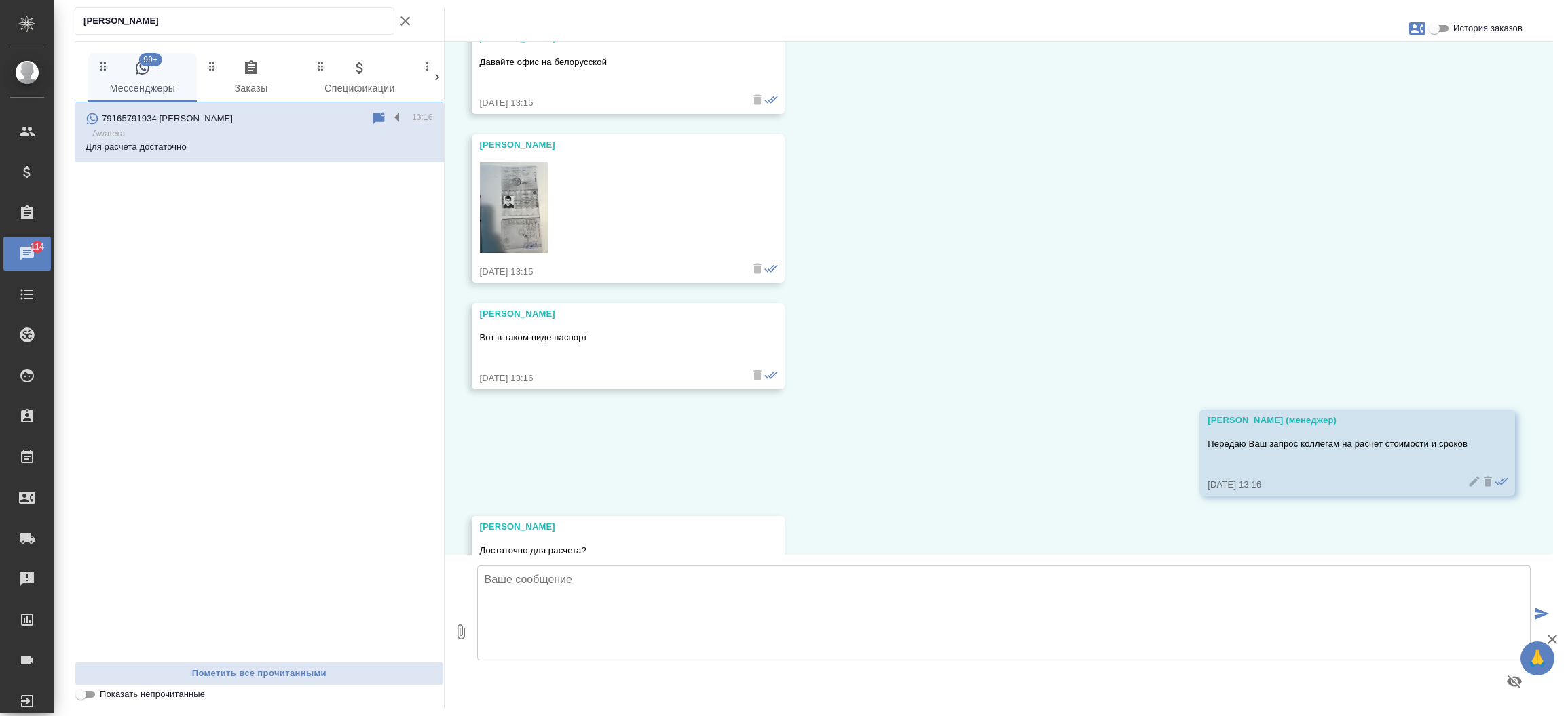
scroll to position [723, 0]
click at [547, 187] on img at bounding box center [514, 210] width 68 height 91
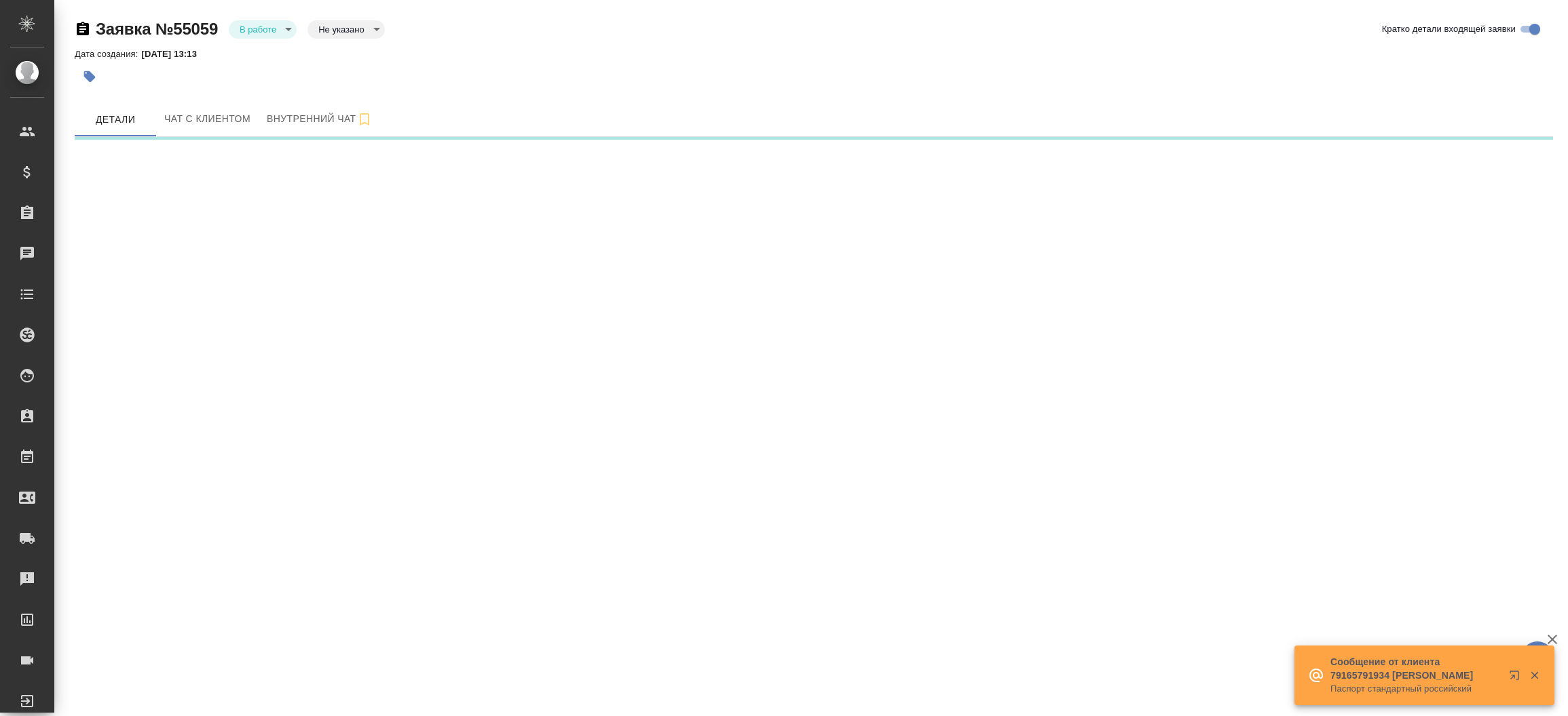
select select "RU"
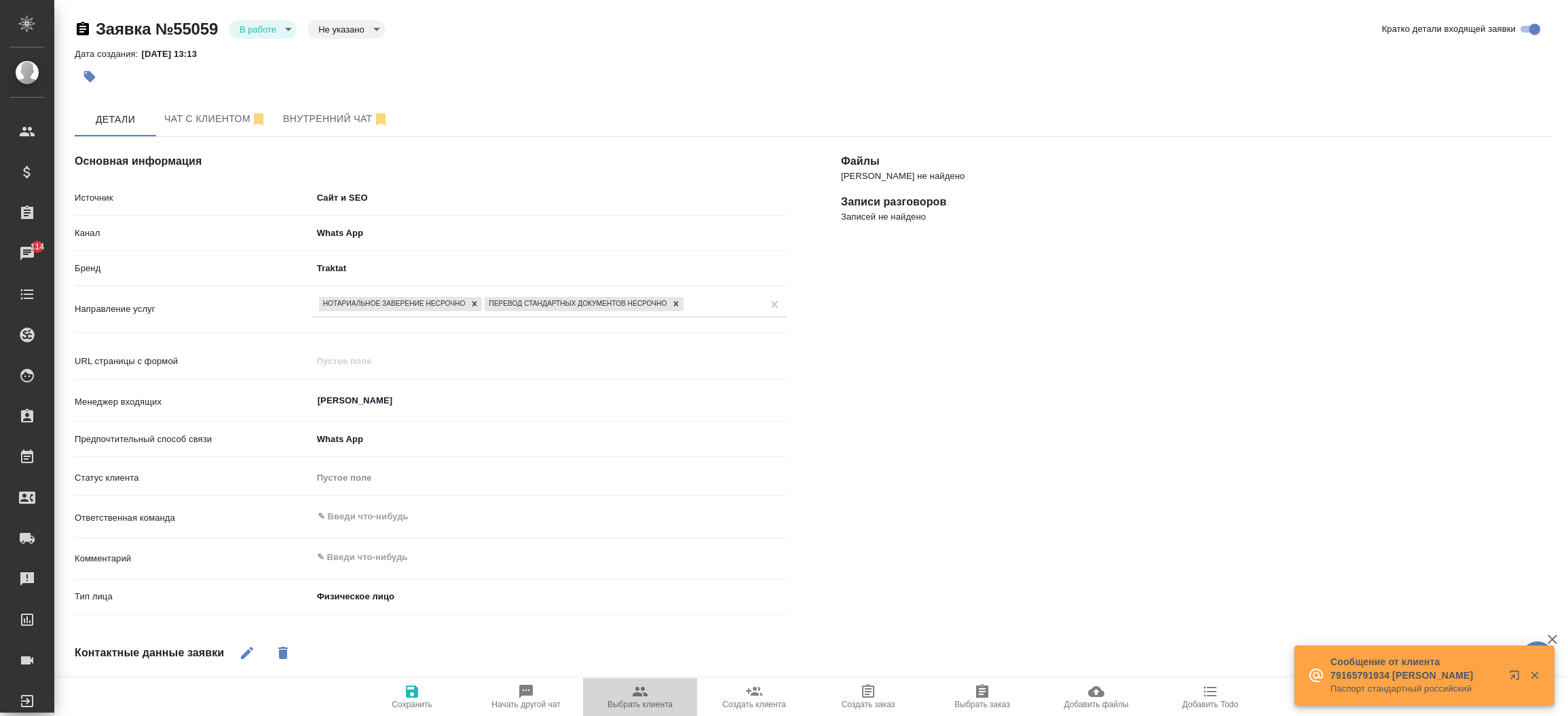
click at [653, 687] on span "Выбрать клиента" at bounding box center [640, 697] width 98 height 26
type textarea "x"
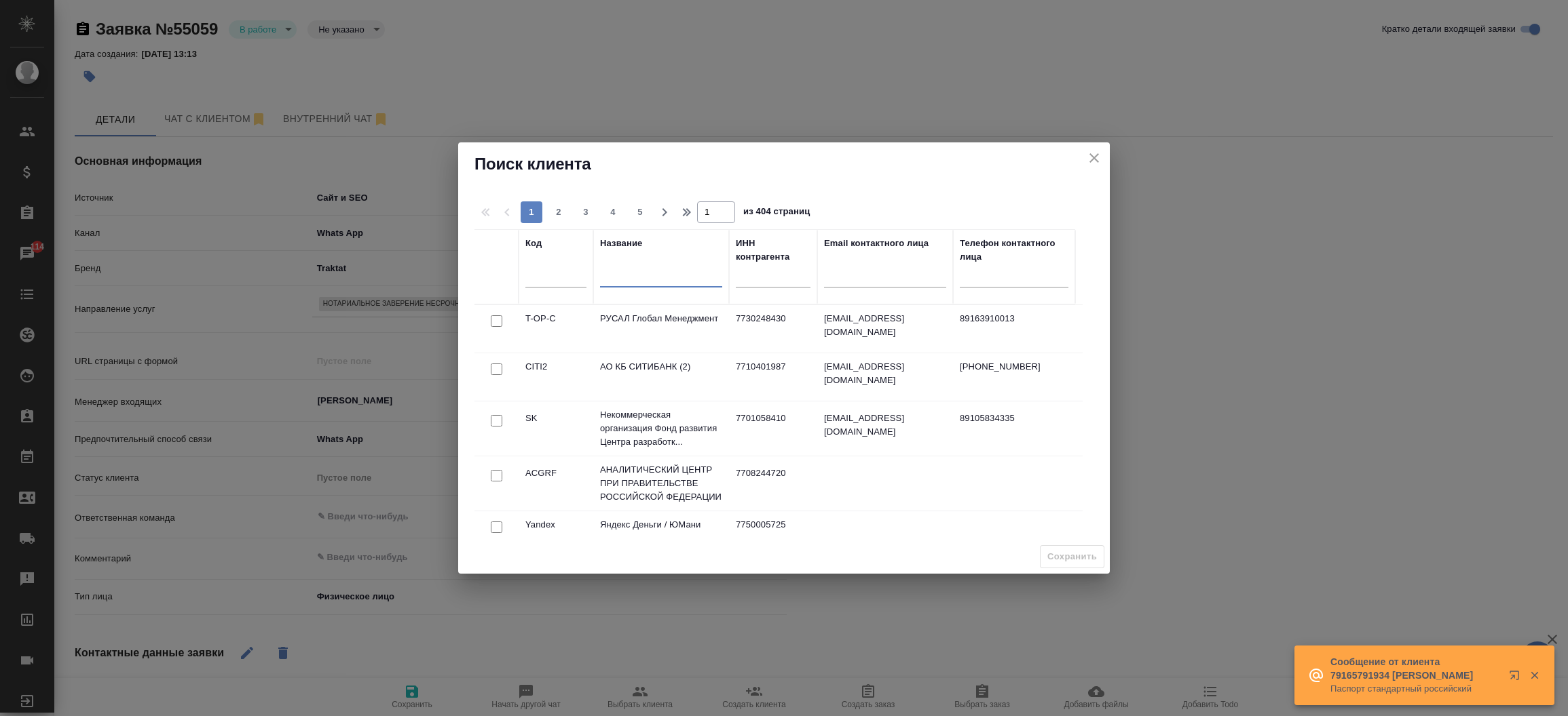
click at [640, 274] on input "text" at bounding box center [661, 279] width 122 height 17
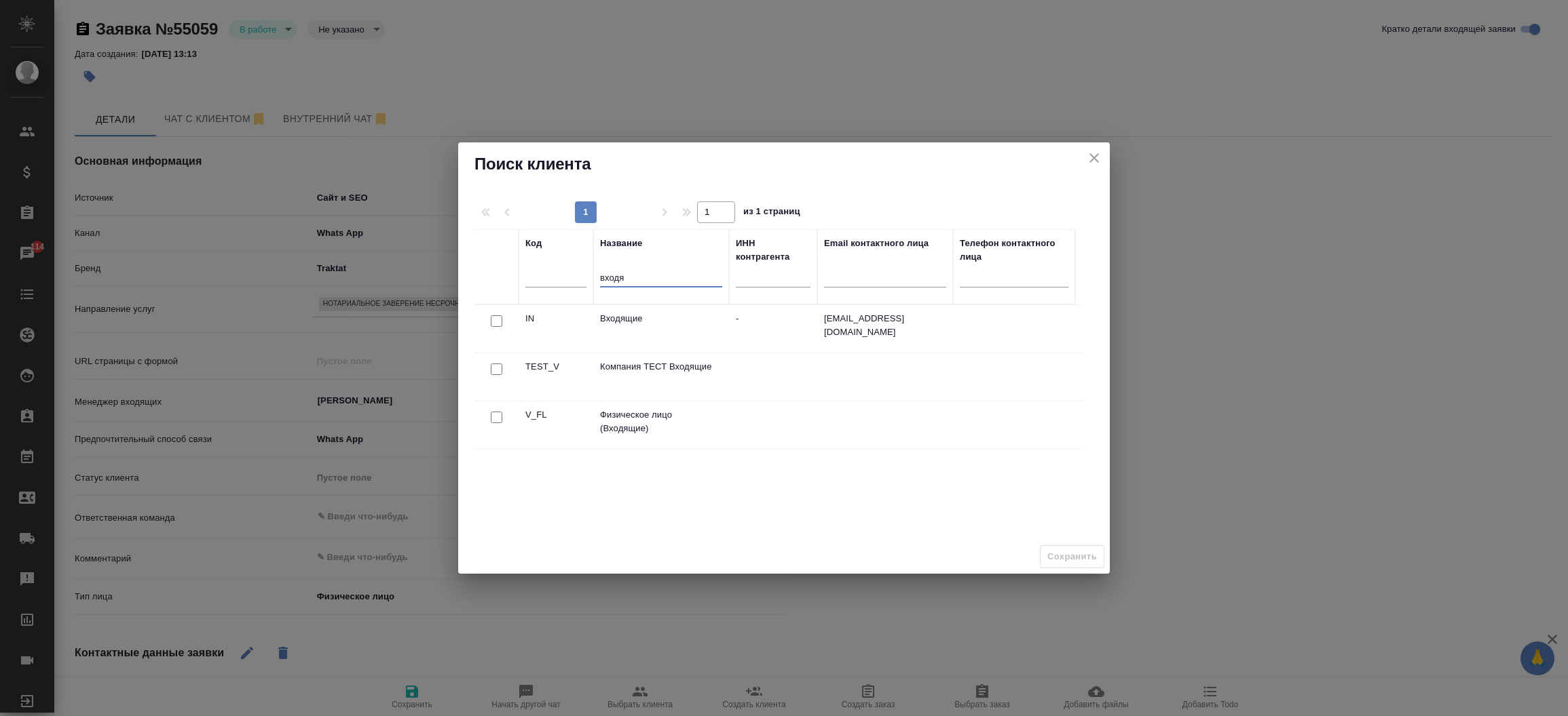
type input "входя"
click at [498, 415] on input "checkbox" at bounding box center [497, 418] width 12 height 12
checkbox input "true"
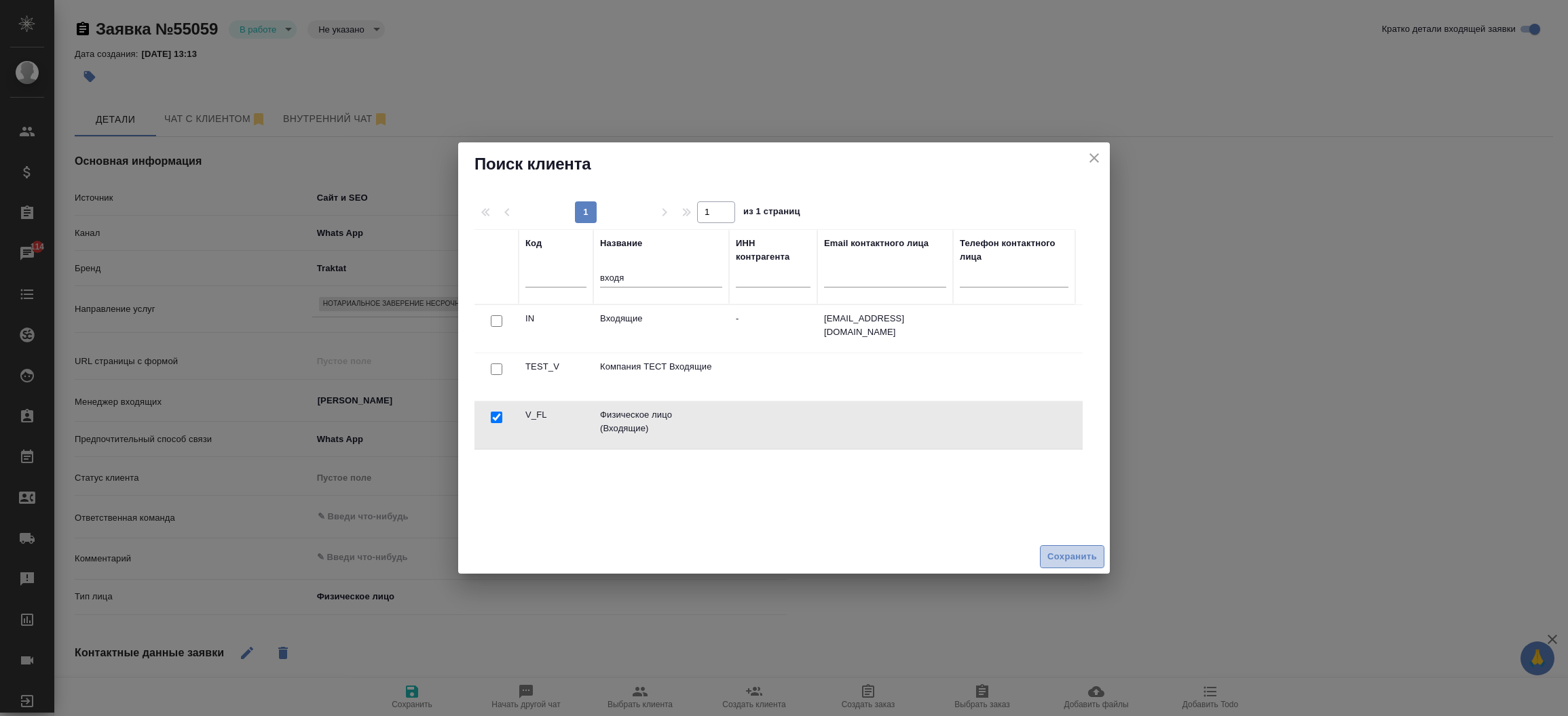
click at [1070, 565] on button "Сохранить" at bounding box center [1072, 557] width 64 height 24
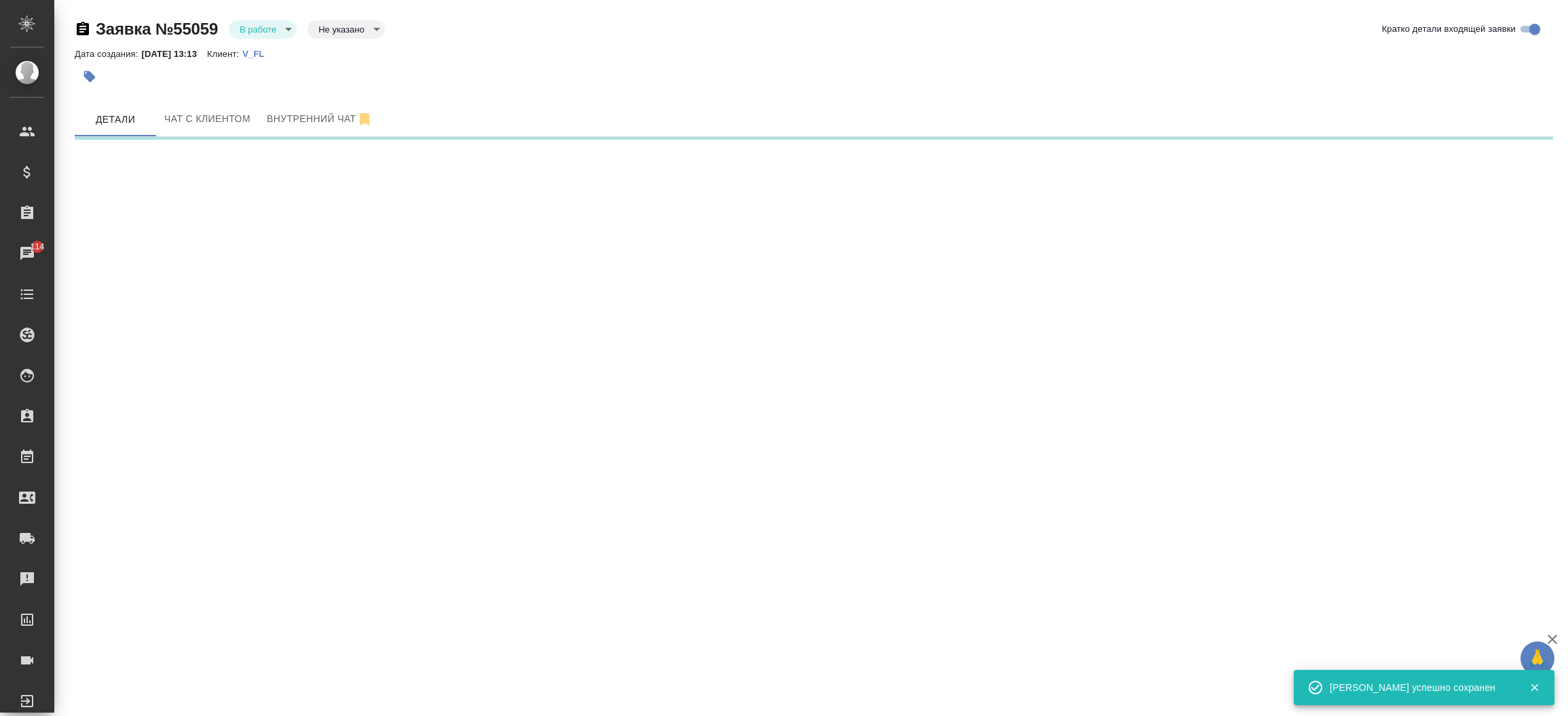
select select "RU"
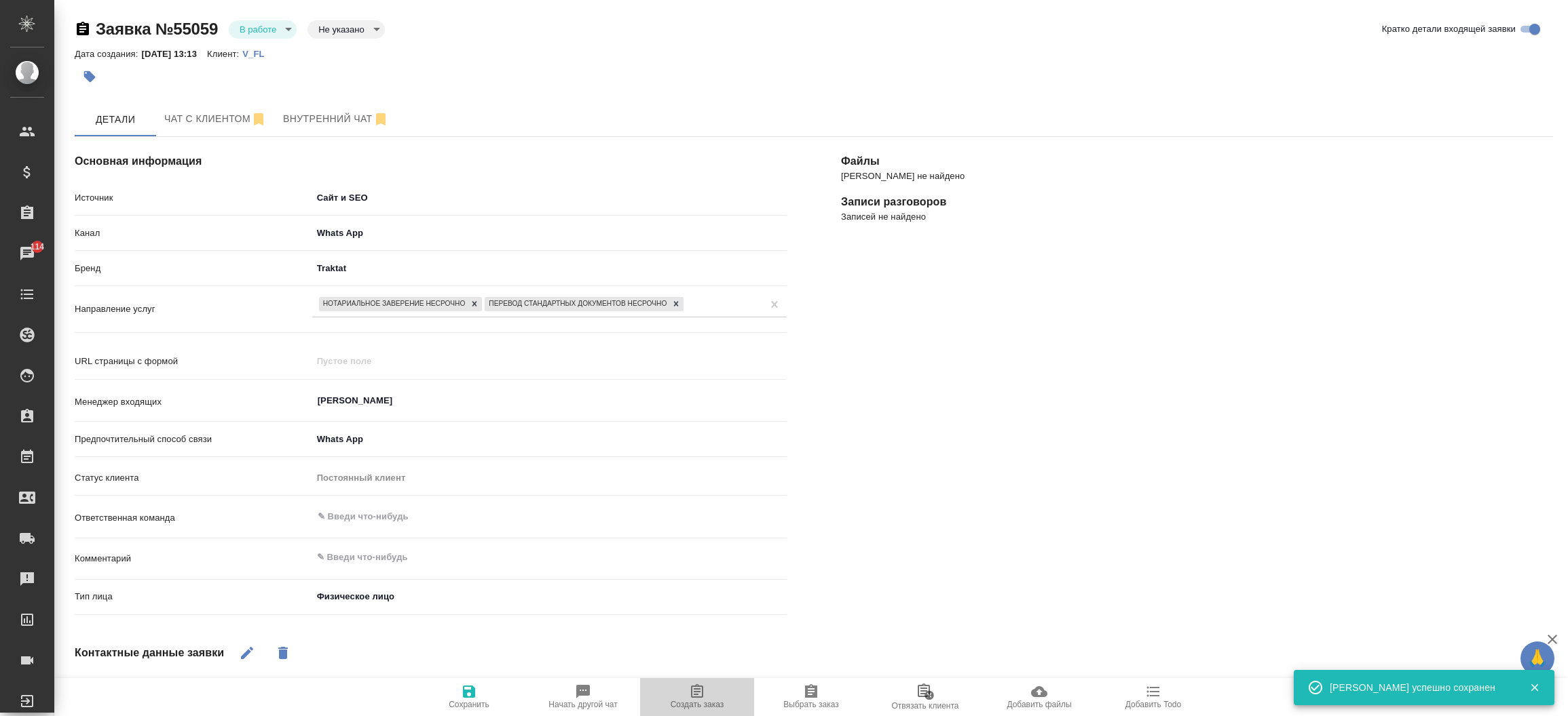
click at [719, 686] on span "Создать заказ" at bounding box center [697, 697] width 98 height 26
type textarea "x"
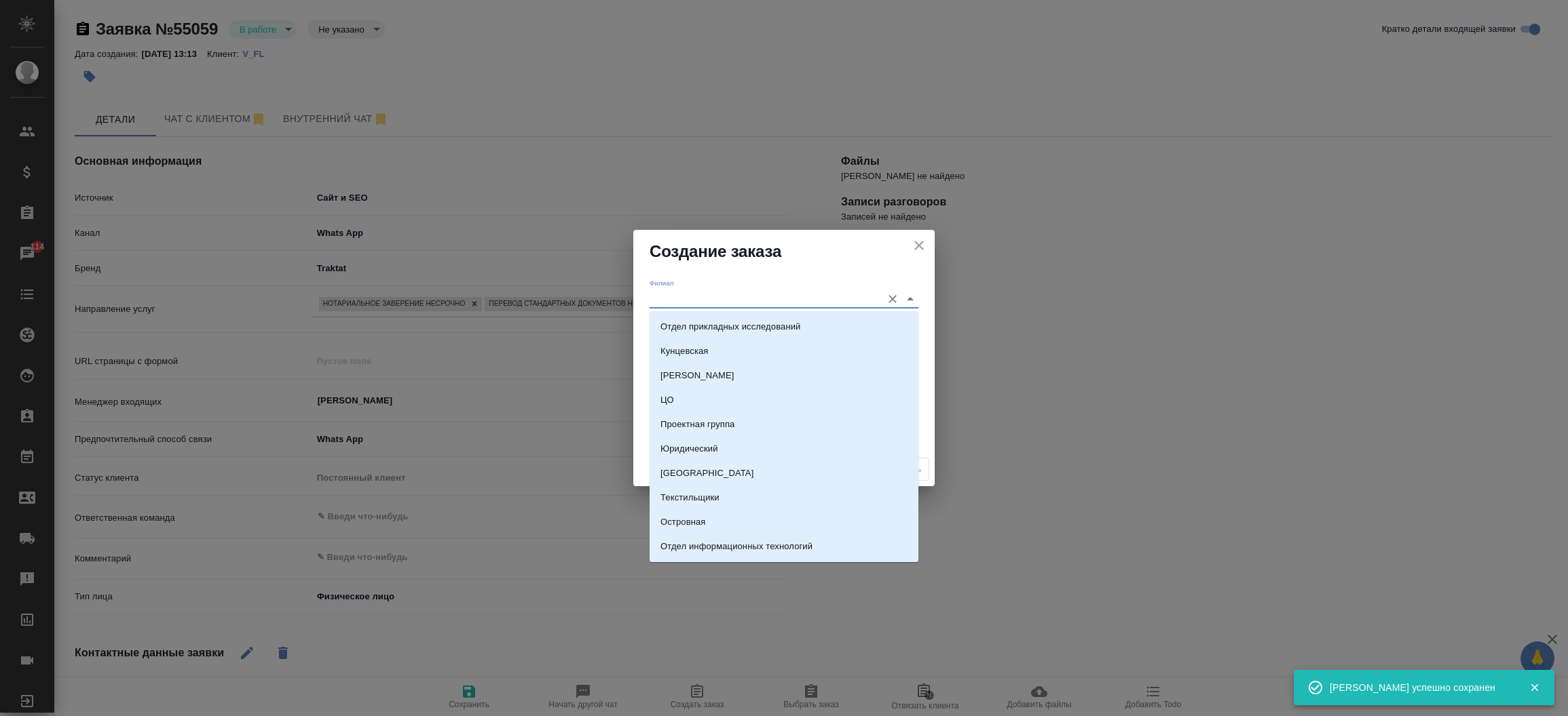
click at [709, 300] on input "Филиал" at bounding box center [762, 299] width 226 height 19
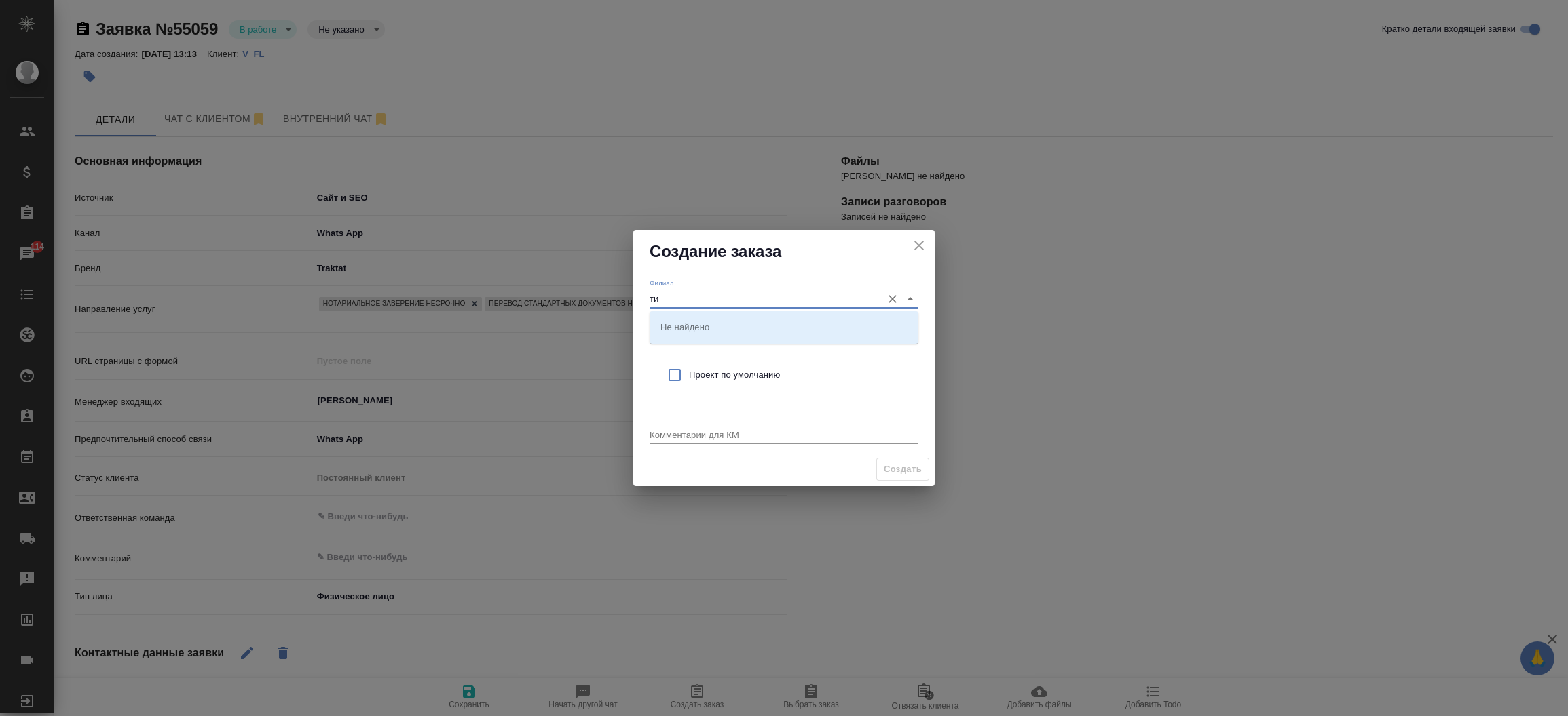
type input "т"
click at [731, 258] on h2 "Создание заказа" at bounding box center [784, 252] width 269 height 22
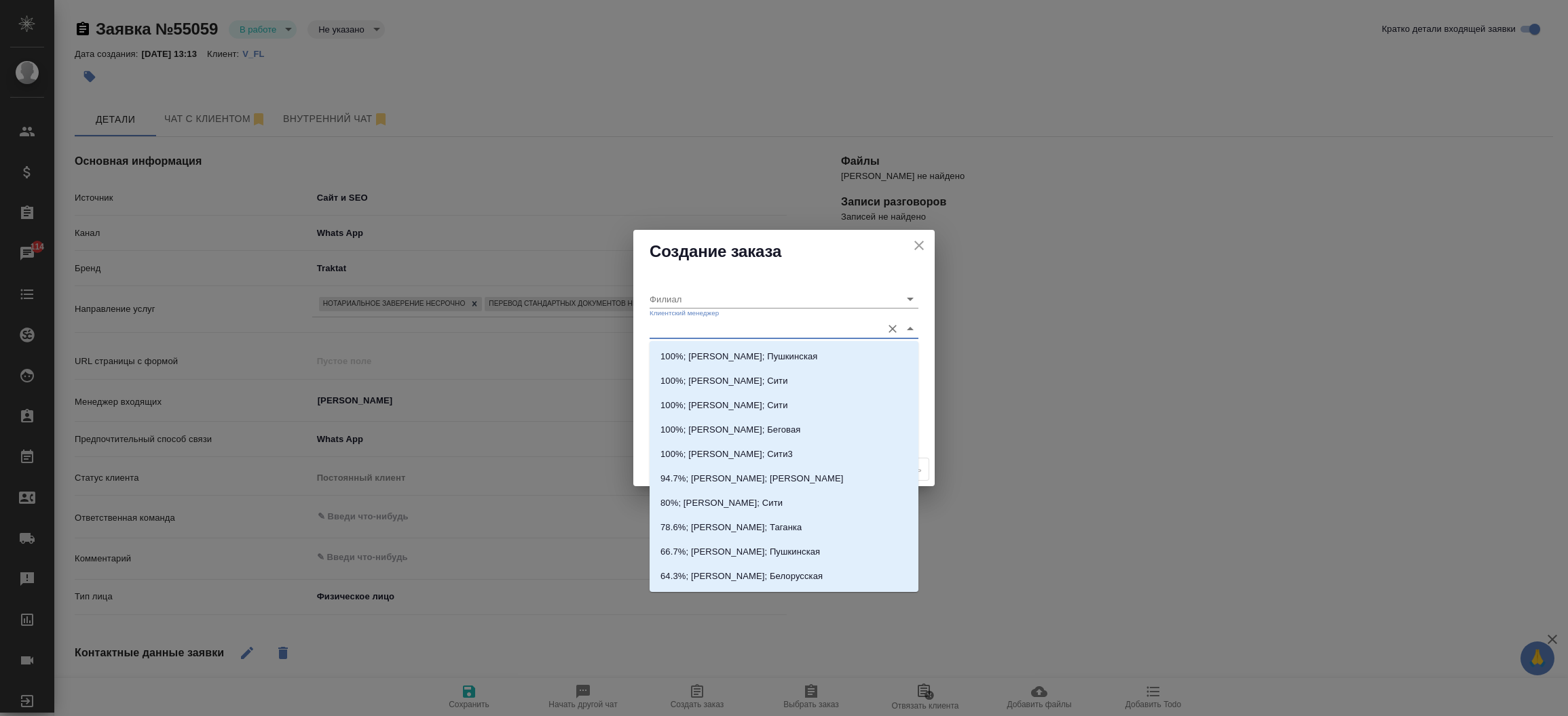
click at [703, 328] on input "Клиентский менеджер" at bounding box center [762, 328] width 226 height 19
type input "тиму"
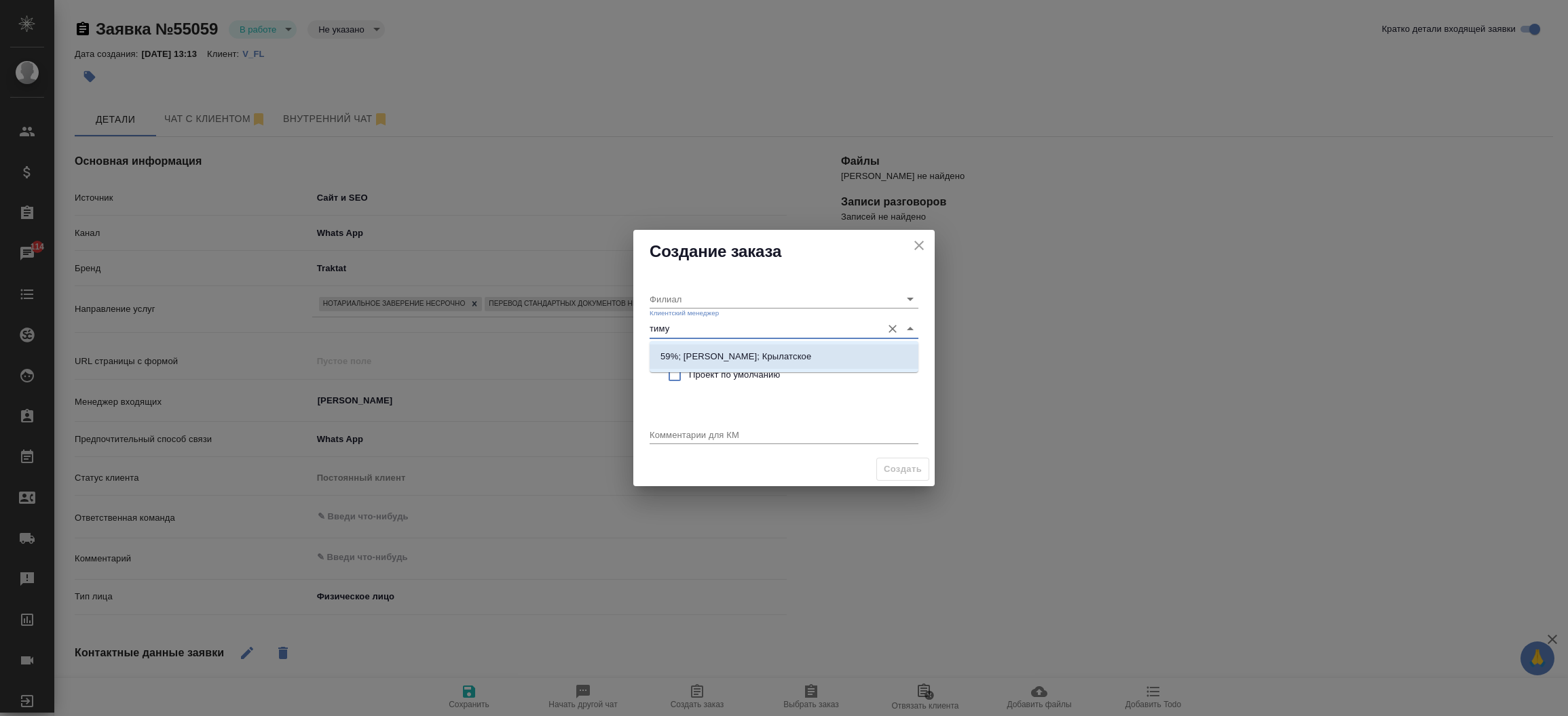
click at [705, 356] on p "59%; [PERSON_NAME]; Крылатское" at bounding box center [736, 357] width 150 height 14
type input "Крылатское"
type input "59%; [PERSON_NAME]; Крылатское"
click at [682, 377] on input "checkbox" at bounding box center [675, 375] width 29 height 29
checkbox input "true"
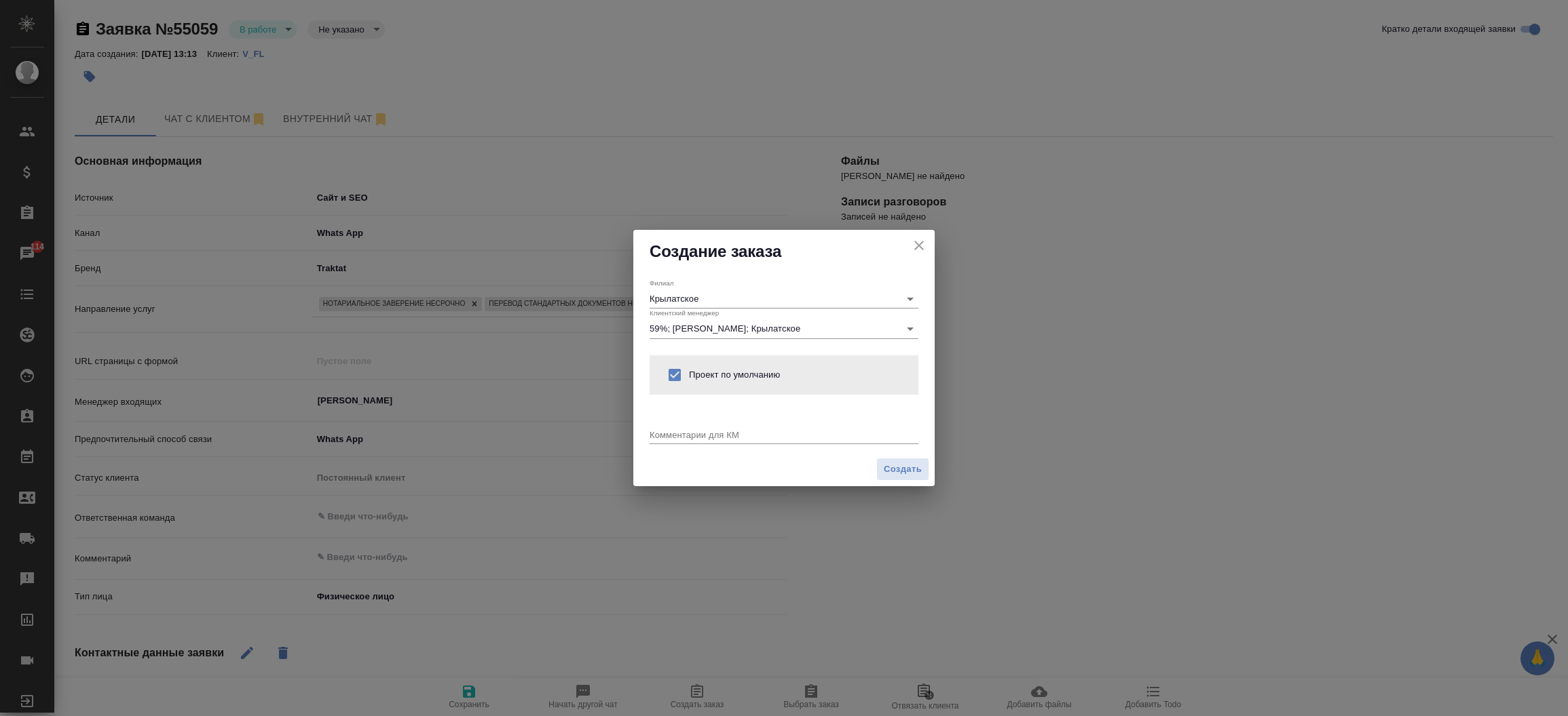
drag, startPoint x: 683, startPoint y: 423, endPoint x: 672, endPoint y: 441, distance: 21.1
click at [672, 441] on div "Комментарии для КМ x" at bounding box center [784, 430] width 269 height 28
click at [672, 441] on div "x" at bounding box center [784, 436] width 269 height 17
type textarea "от КВ:"
type textarea "x"
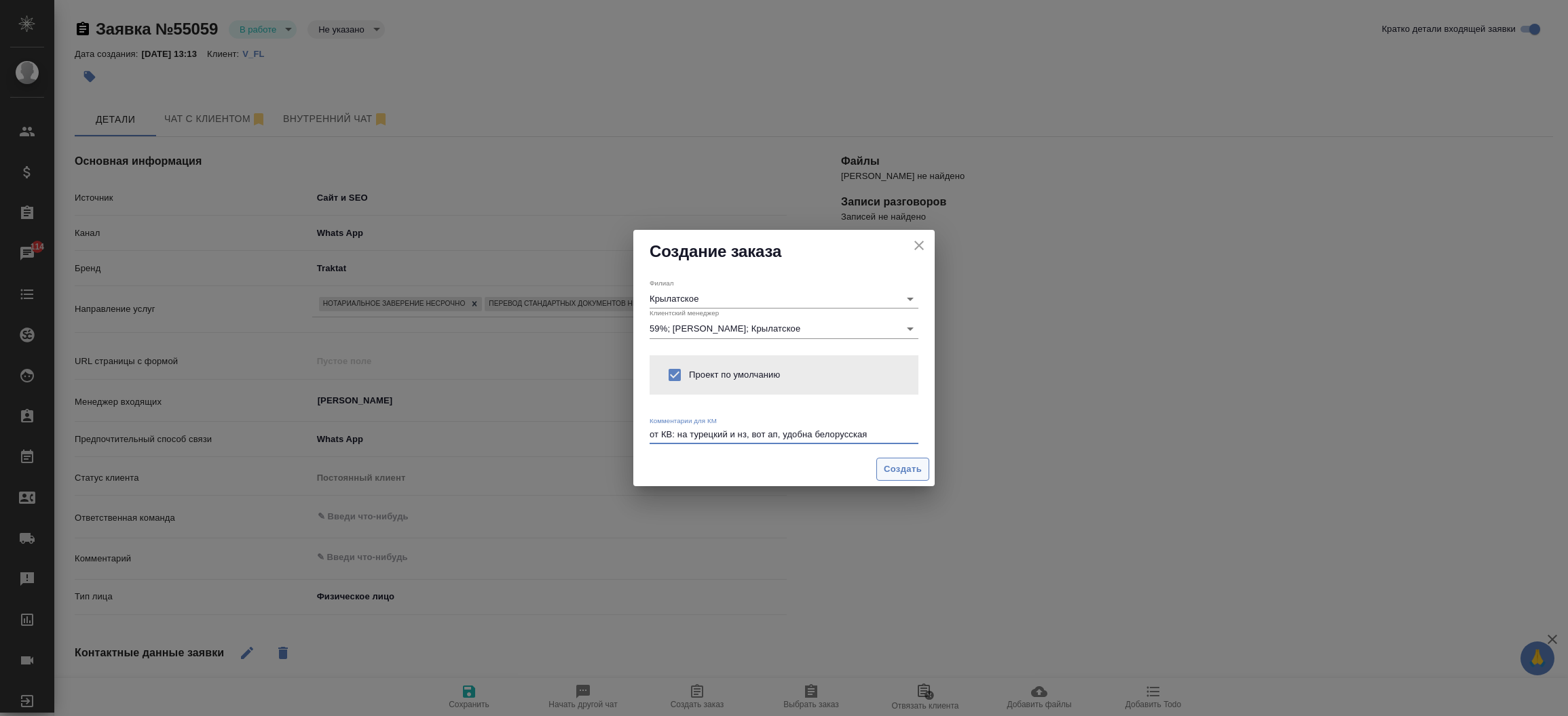
type textarea "от КВ: на турецкий и нз, вот ап, удобна белорусская"
click at [884, 476] on span "Создать" at bounding box center [902, 469] width 38 height 15
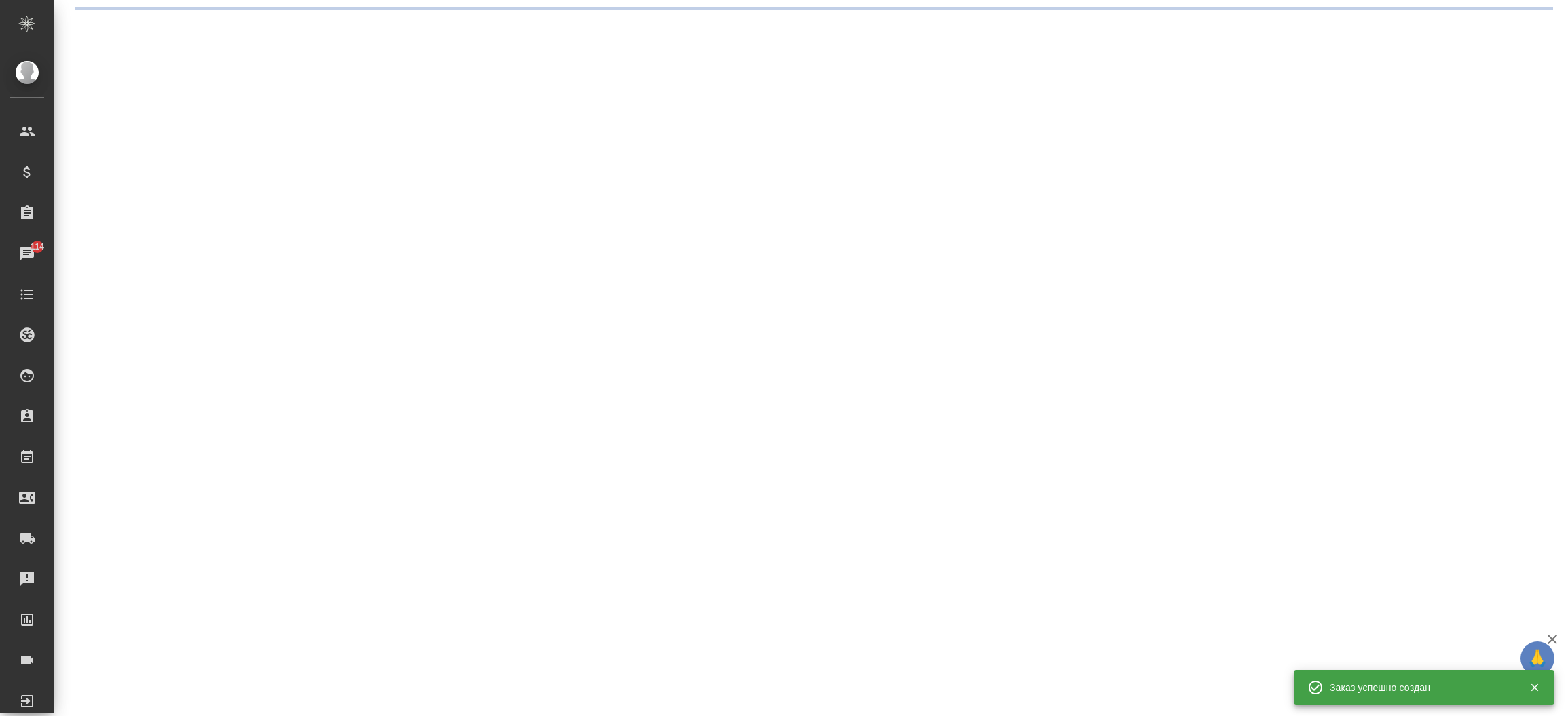
select select "RU"
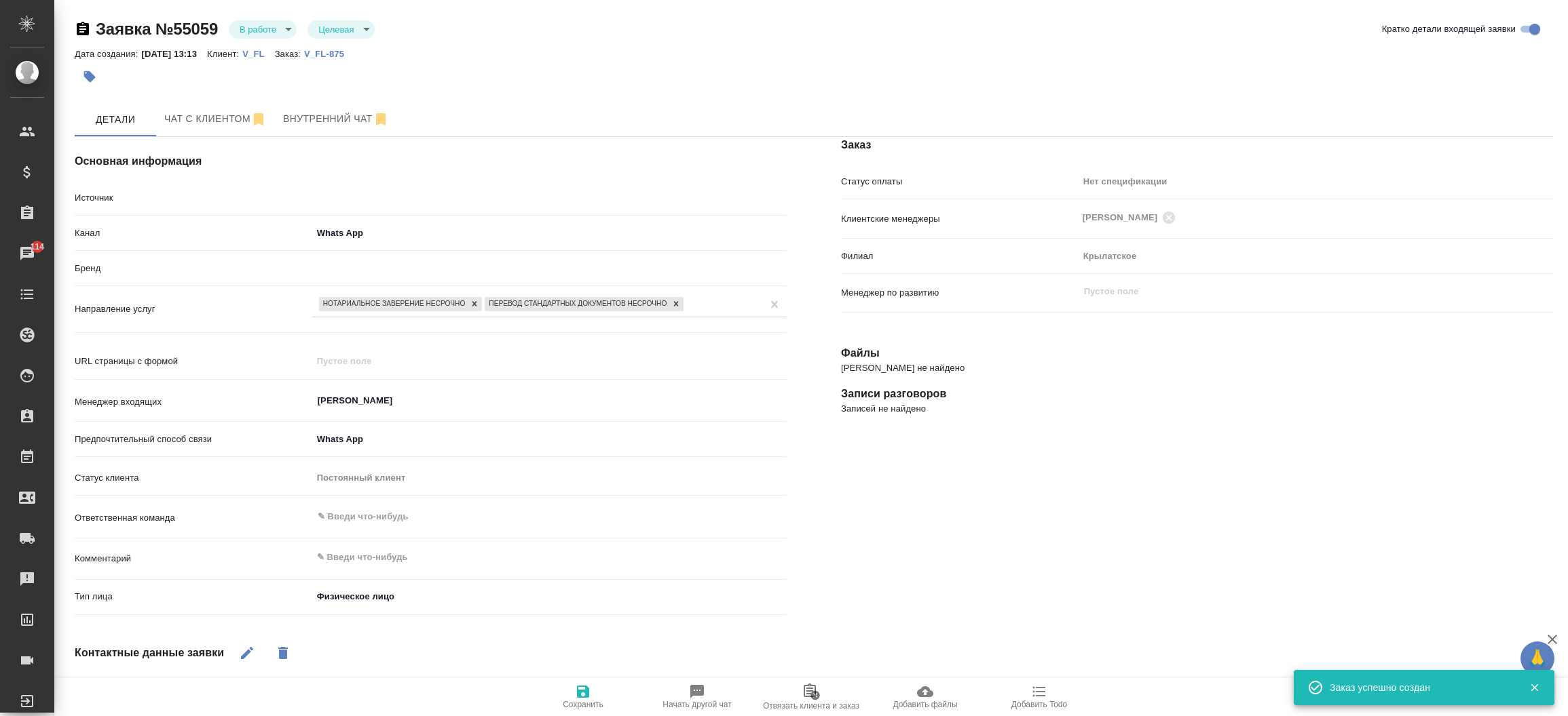
type textarea "x"
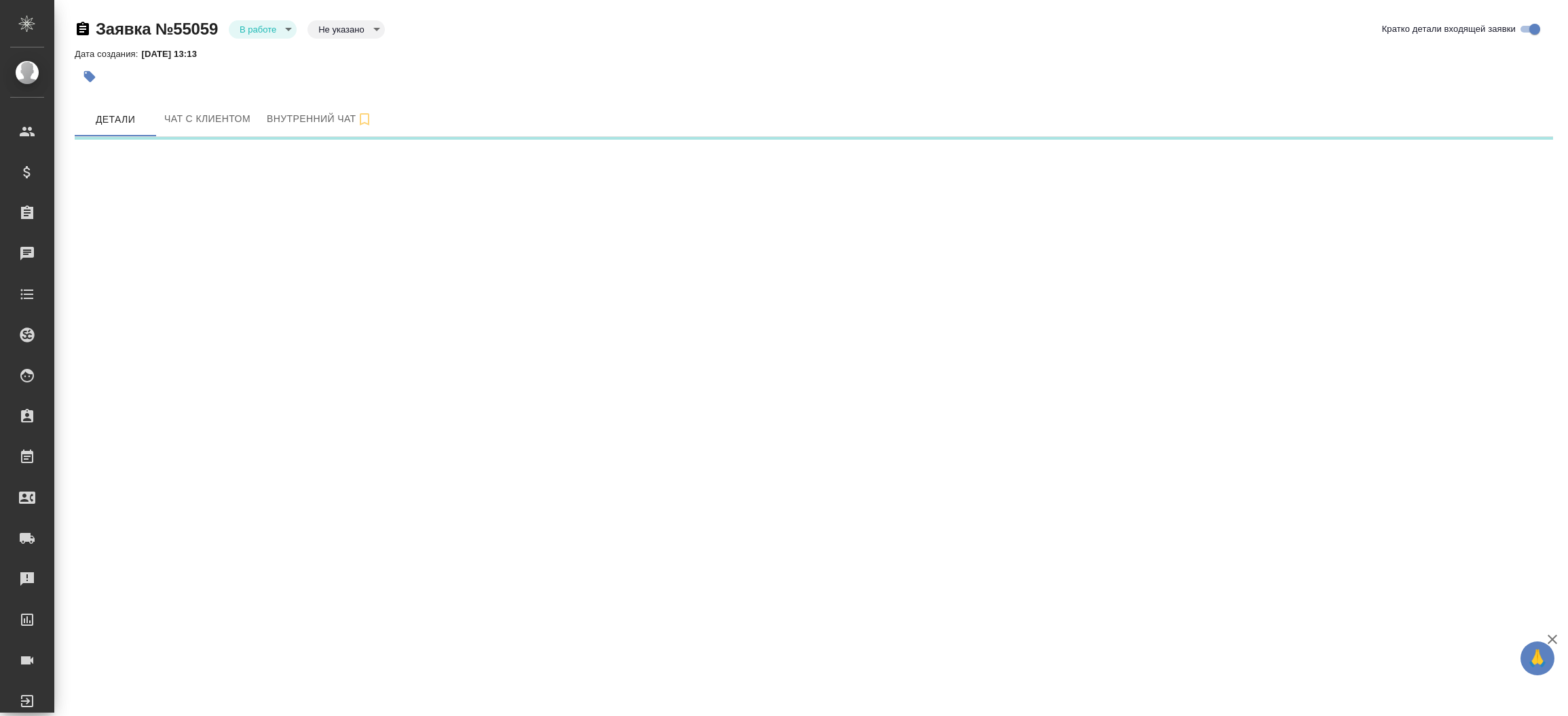
select select "RU"
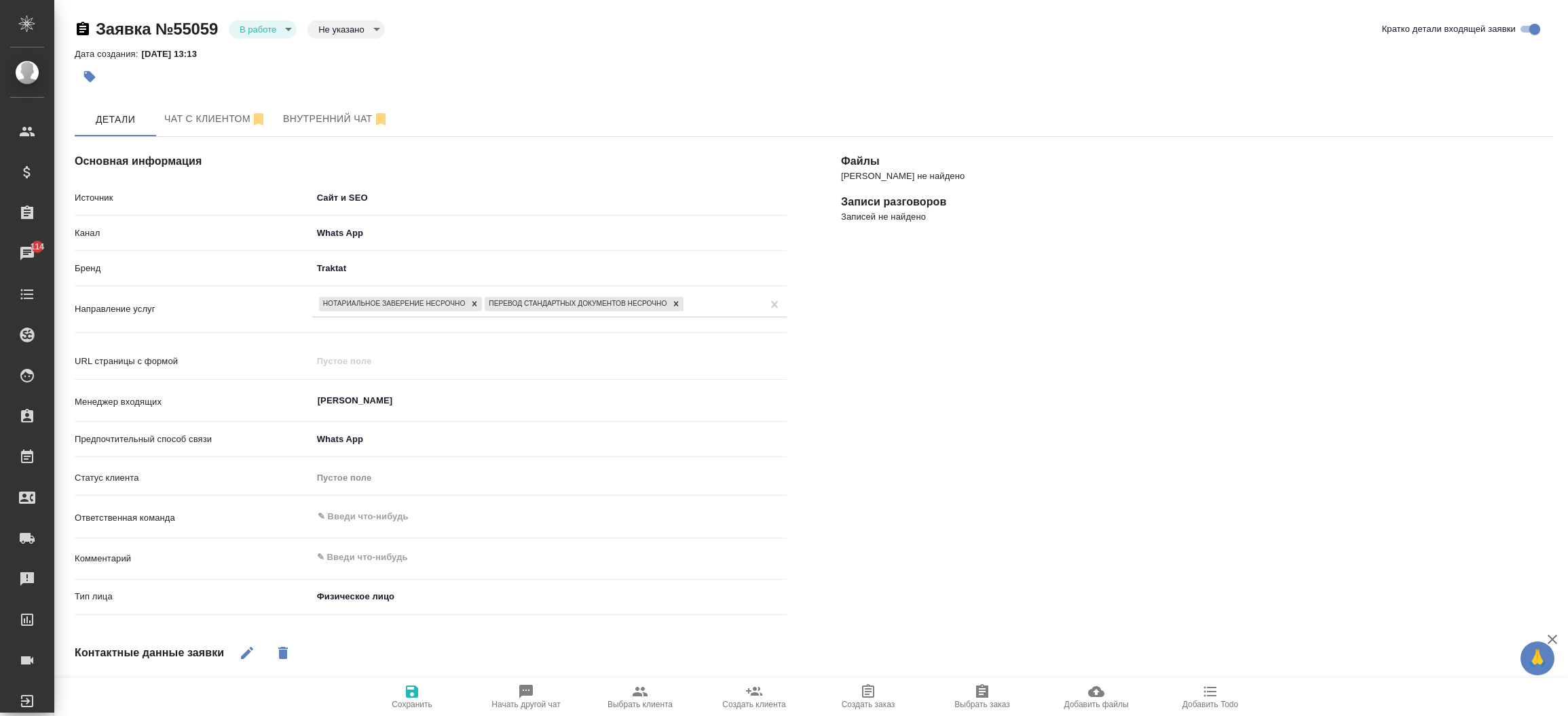
type textarea "x"
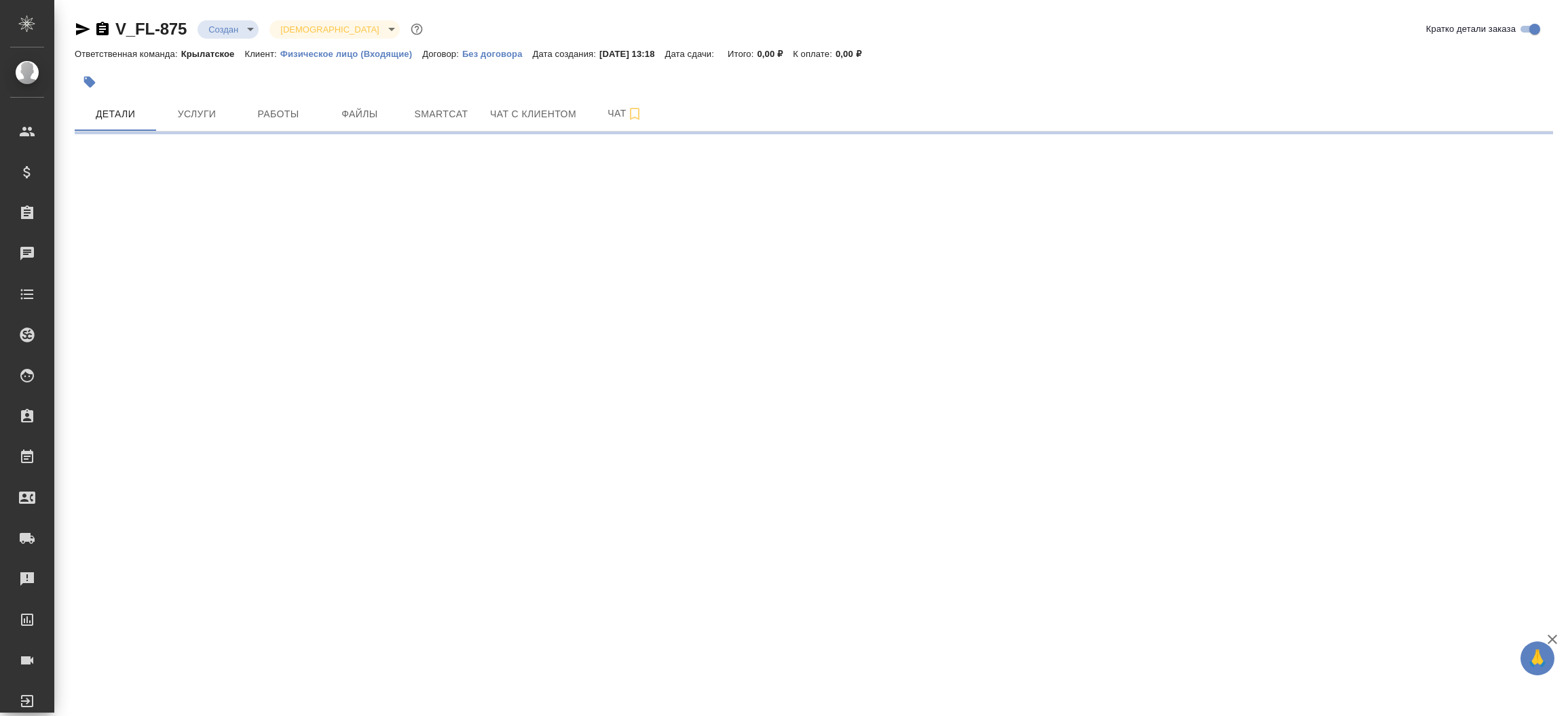
select select "RU"
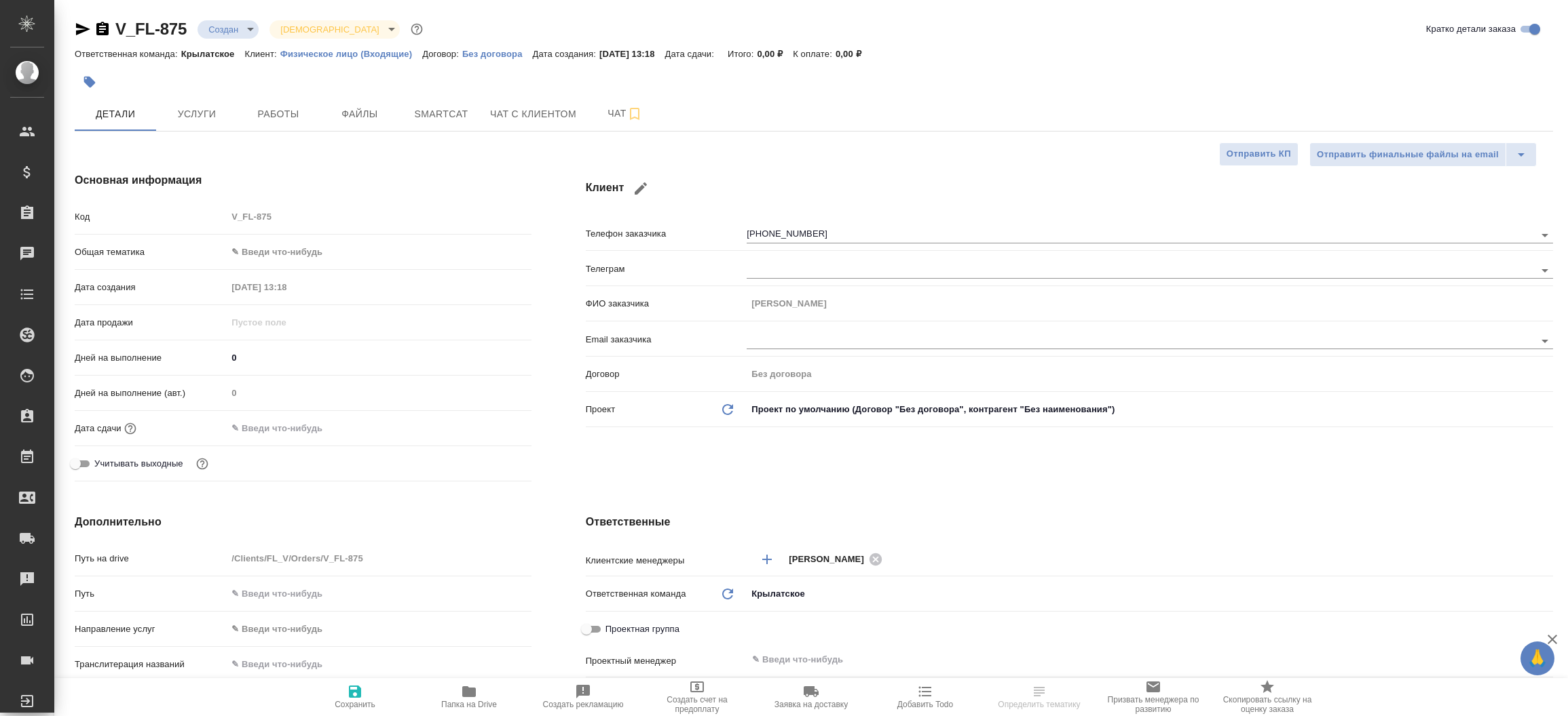
type textarea "x"
click at [378, 121] on span "Файлы" at bounding box center [359, 114] width 65 height 17
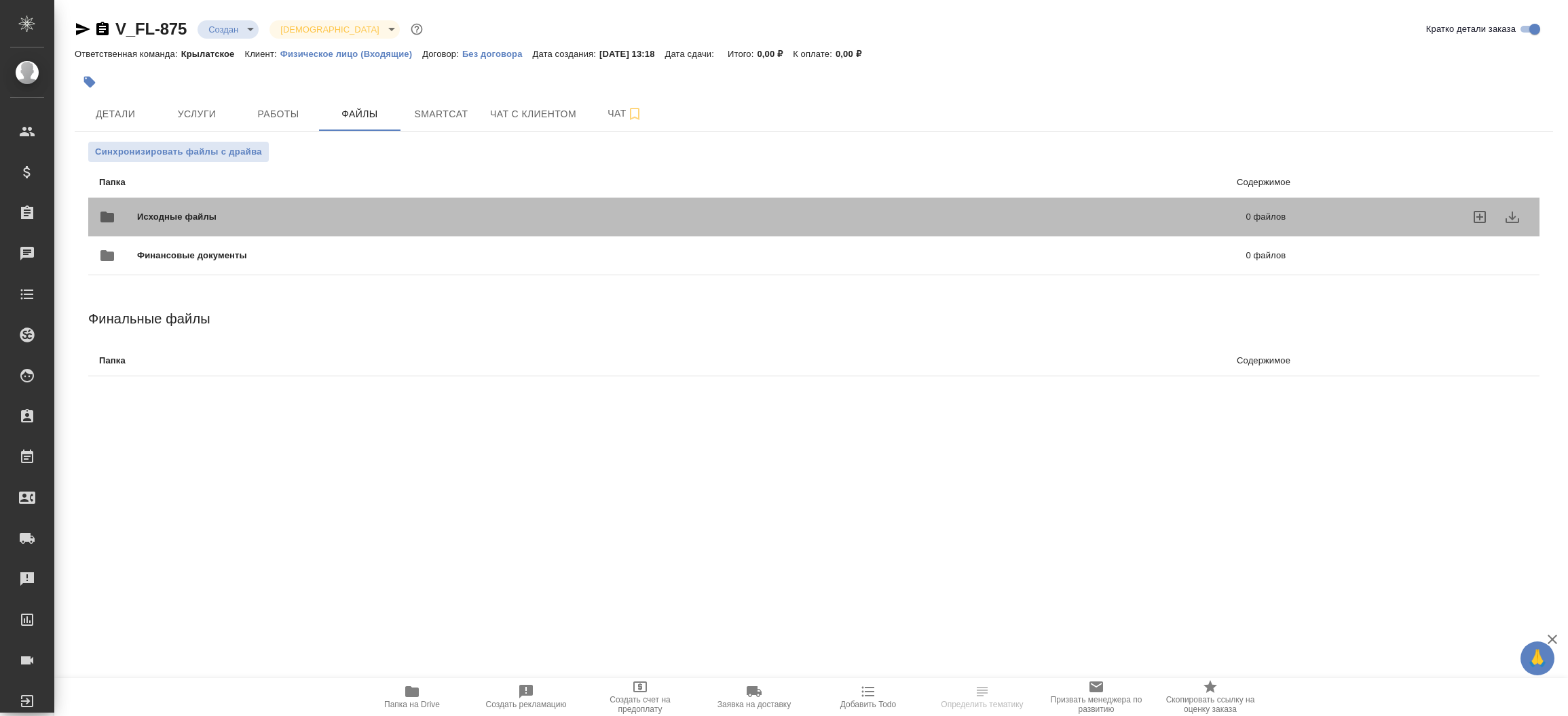
click at [210, 219] on span "Исходные файлы" at bounding box center [433, 217] width 594 height 14
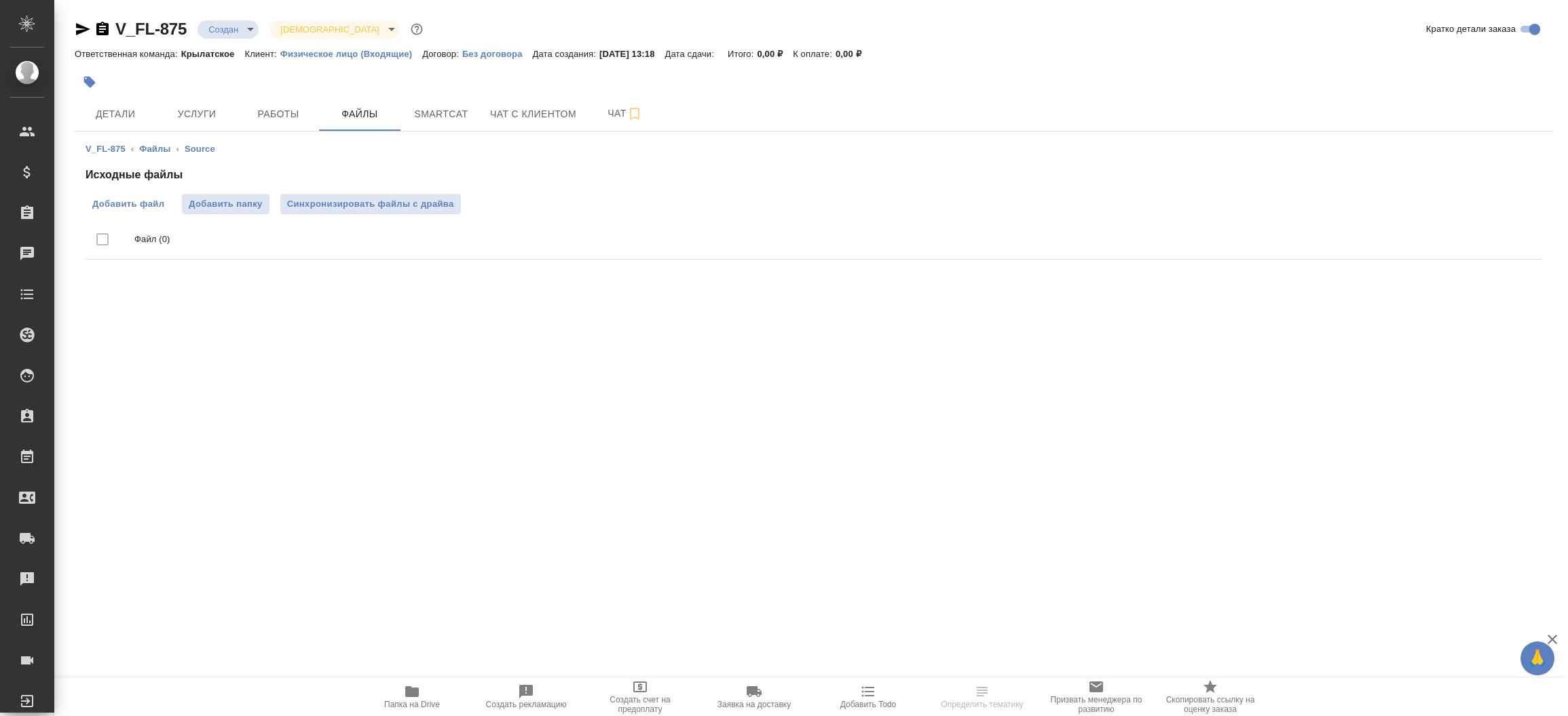
click at [139, 195] on label "Добавить файл" at bounding box center [128, 204] width 85 height 20
click at [0, 0] on input "Добавить файл" at bounding box center [0, 0] width 0 height 0
click at [135, 113] on span "Детали" at bounding box center [115, 114] width 65 height 17
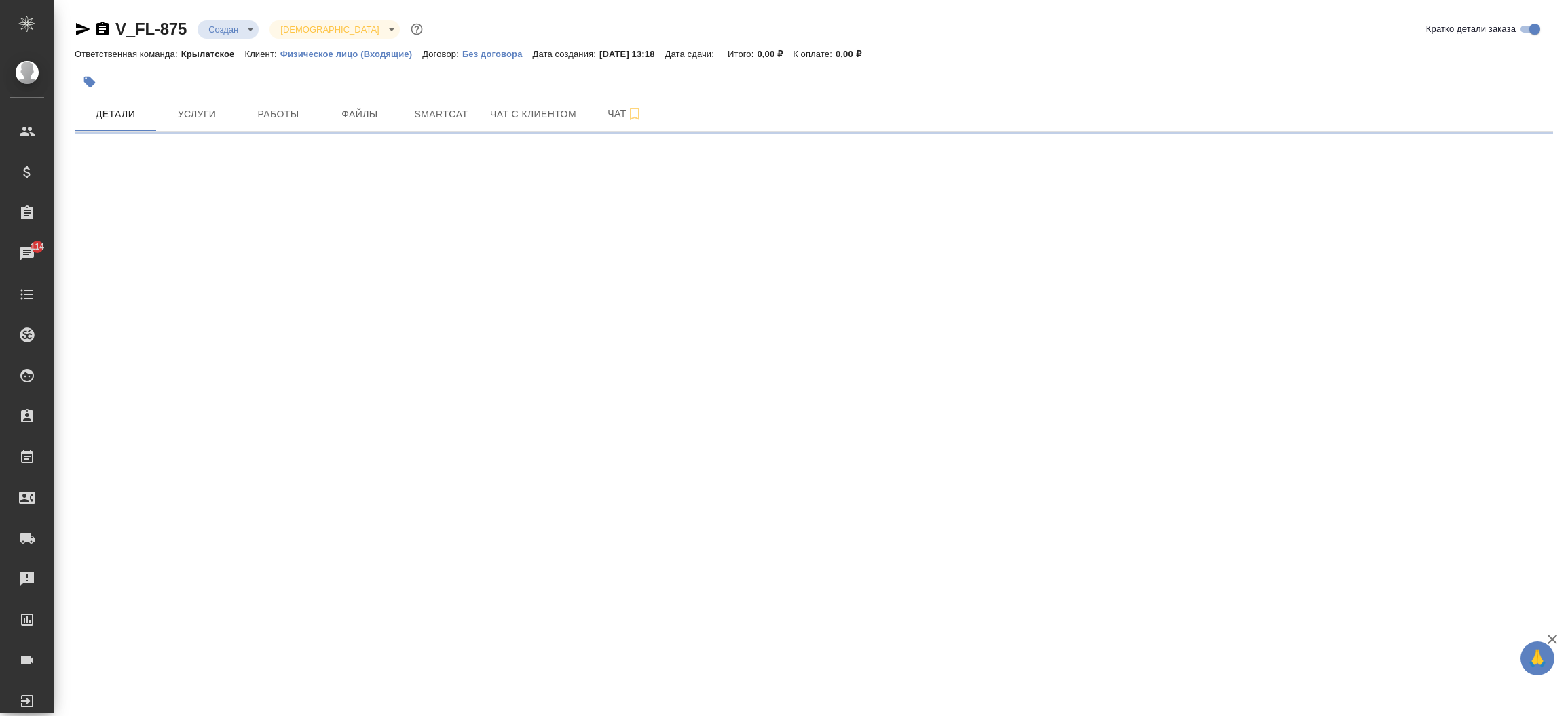
select select "RU"
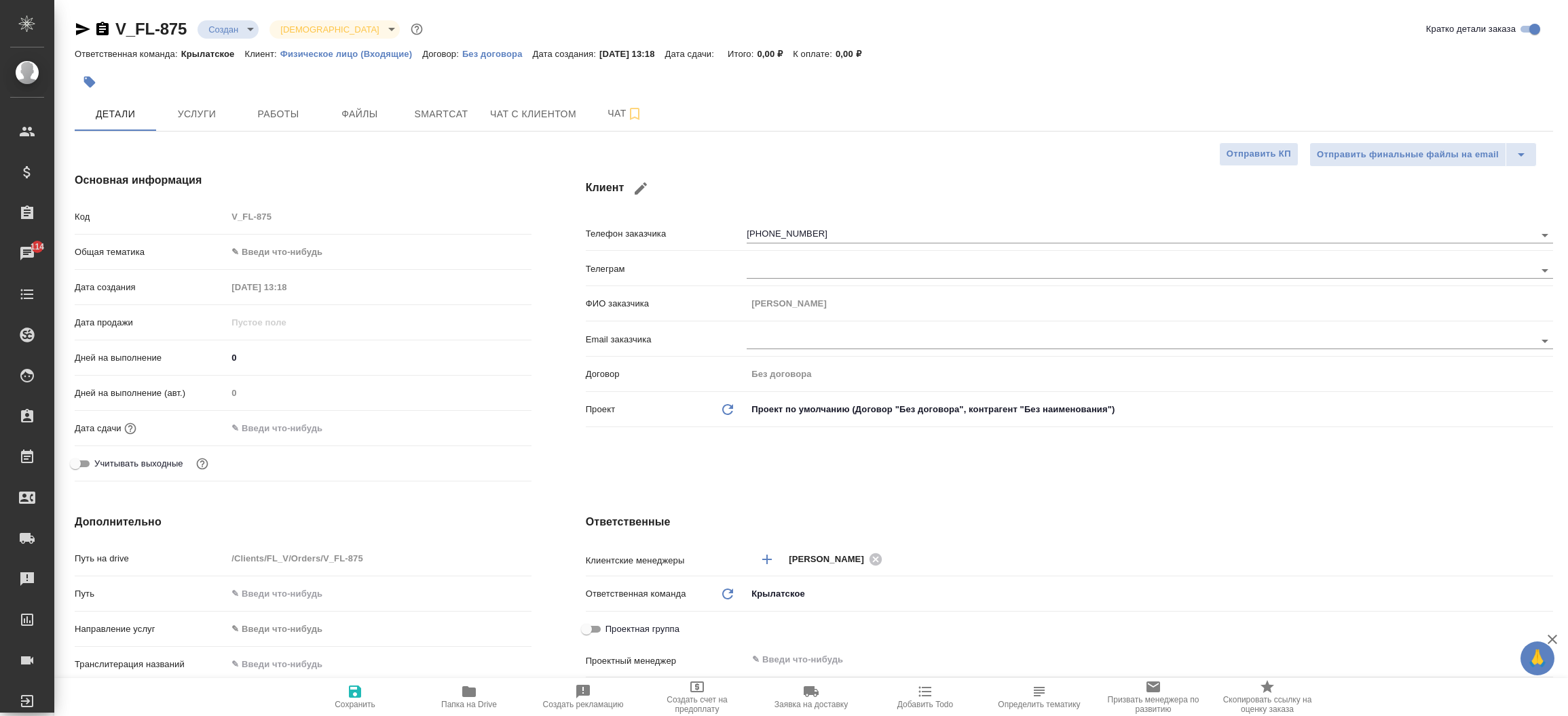
type textarea "x"
click at [78, 22] on icon "button" at bounding box center [82, 29] width 16 height 16
type textarea "x"
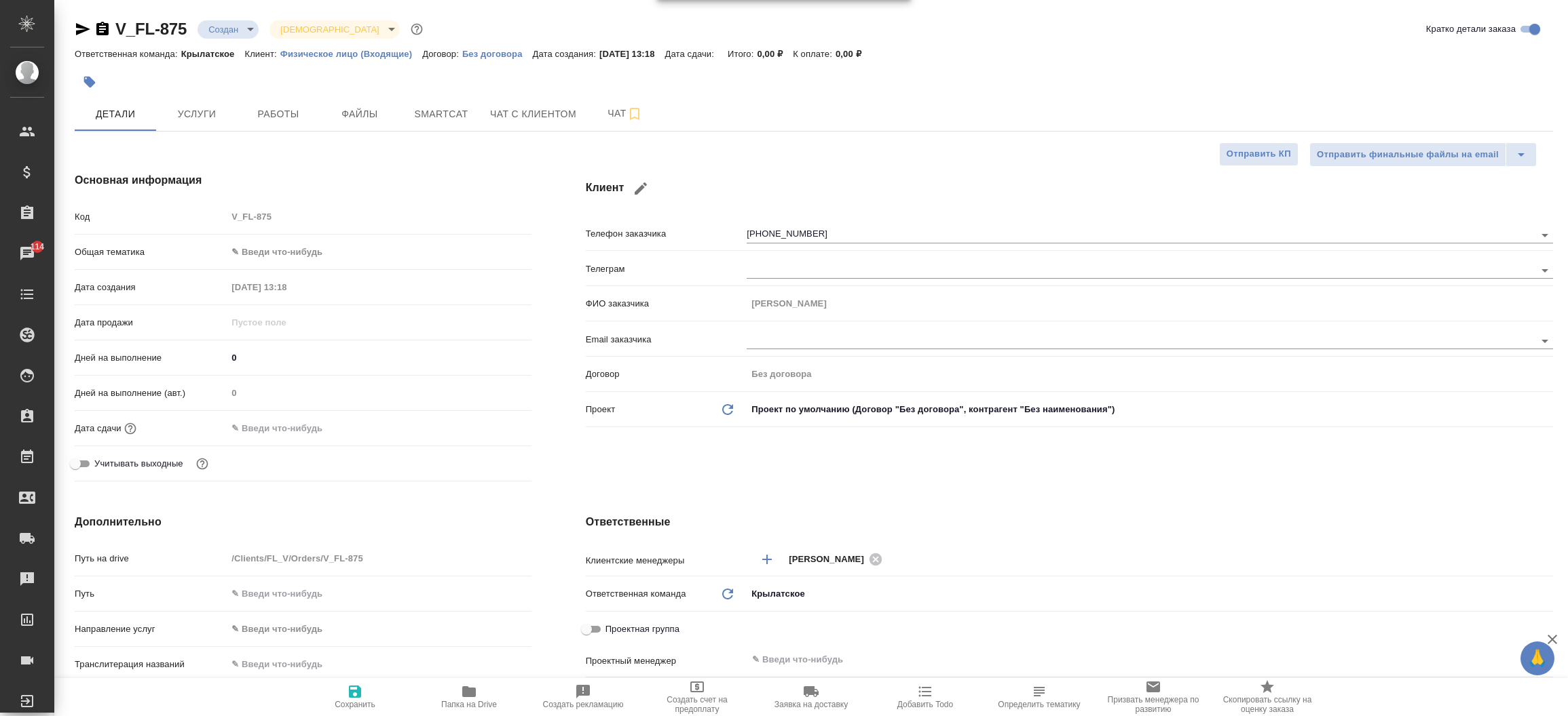
type textarea "x"
